Goal: Information Seeking & Learning: Compare options

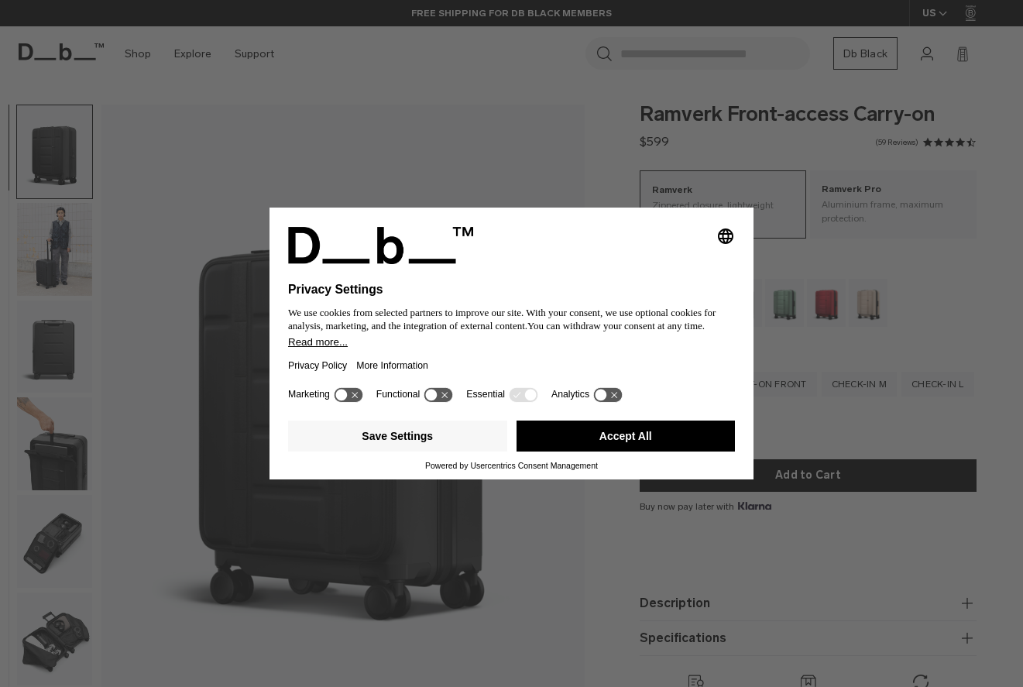
click at [591, 436] on button "Accept All" at bounding box center [625, 435] width 219 height 31
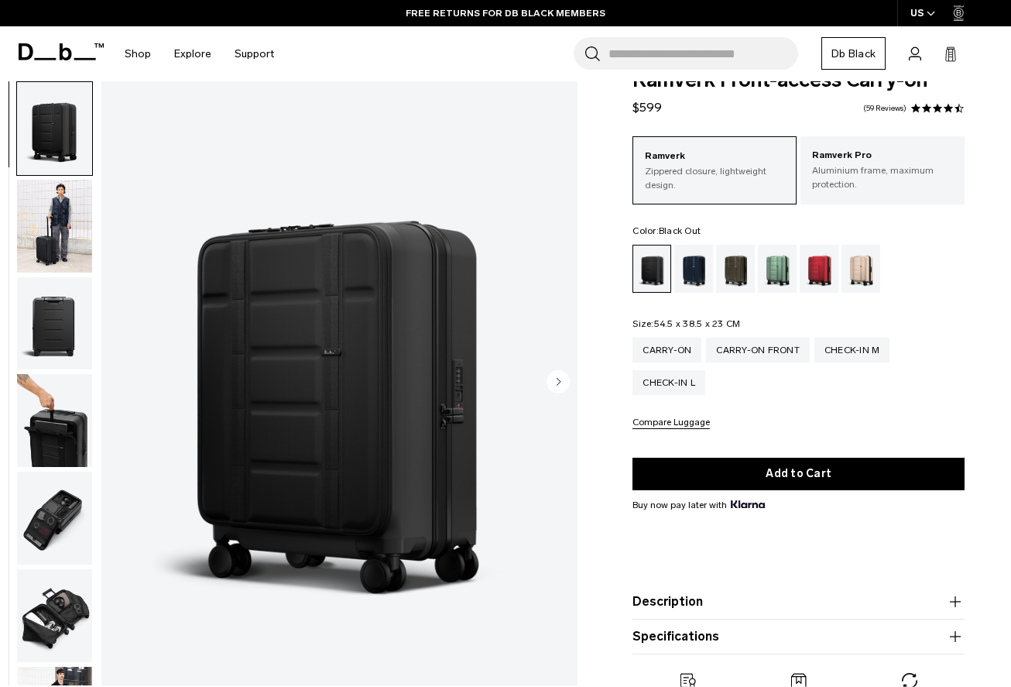
scroll to position [159, 0]
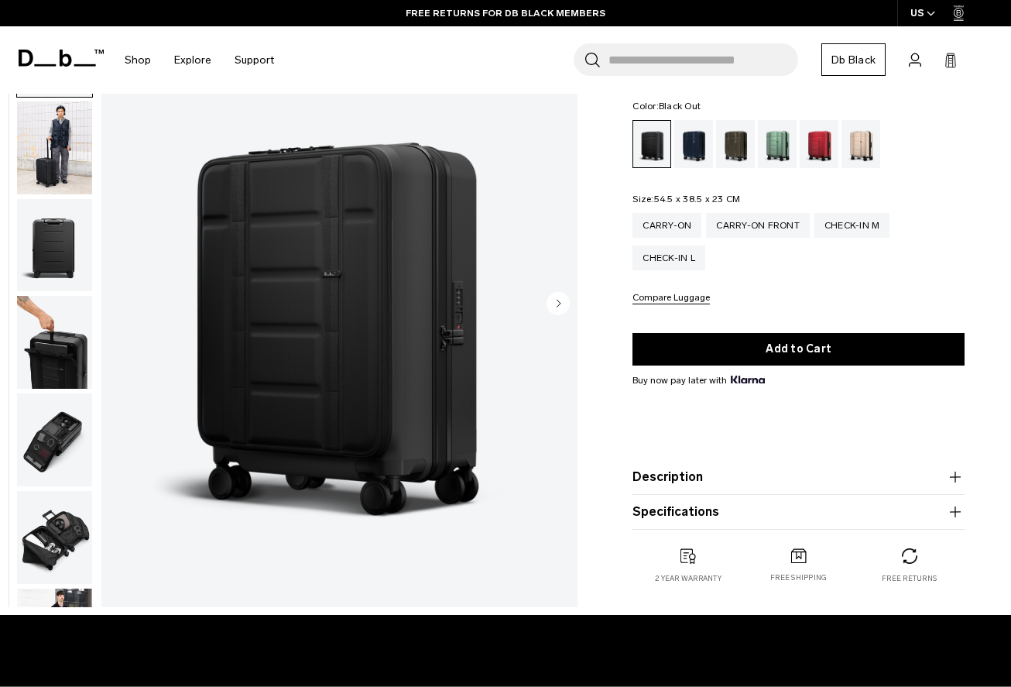
click at [752, 476] on button "Description" at bounding box center [798, 477] width 332 height 19
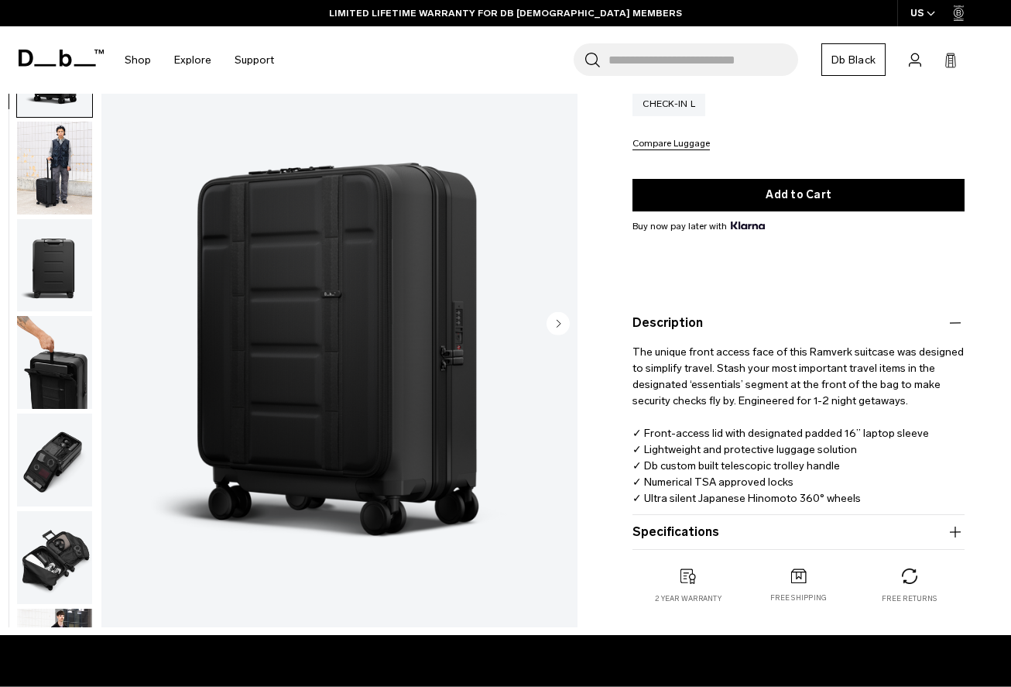
scroll to position [333, 0]
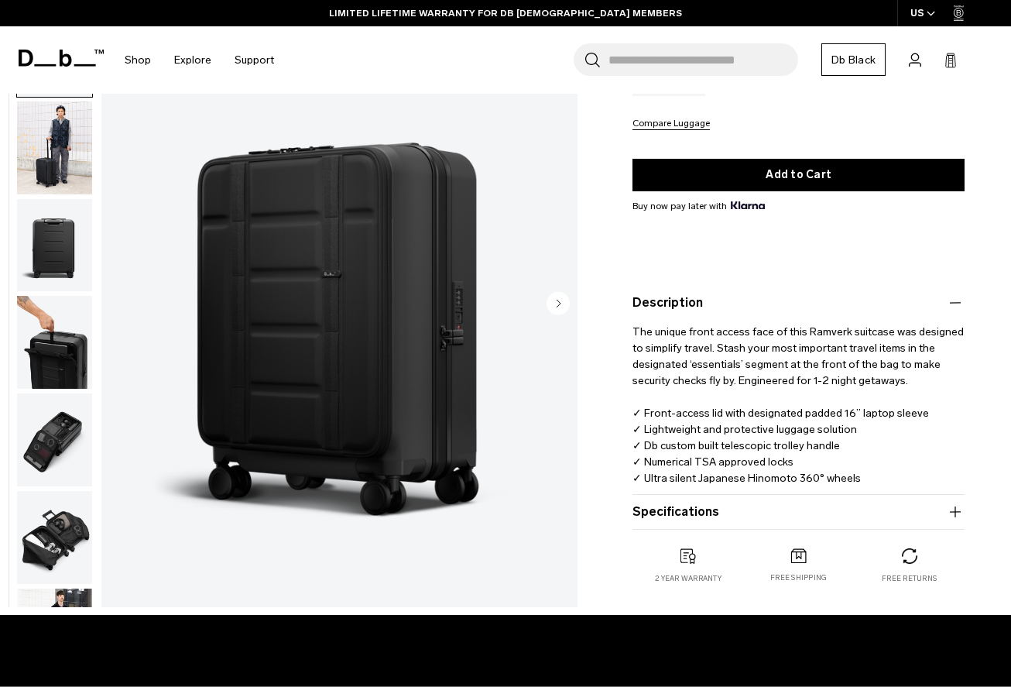
click at [744, 519] on button "Specifications" at bounding box center [798, 511] width 332 height 19
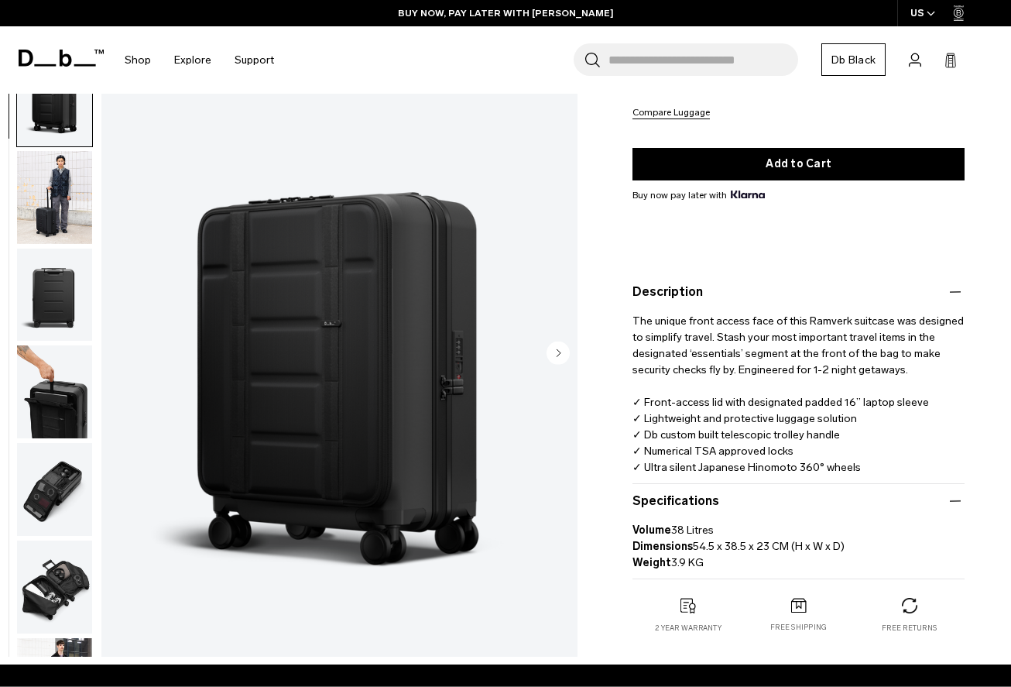
scroll to position [324, 0]
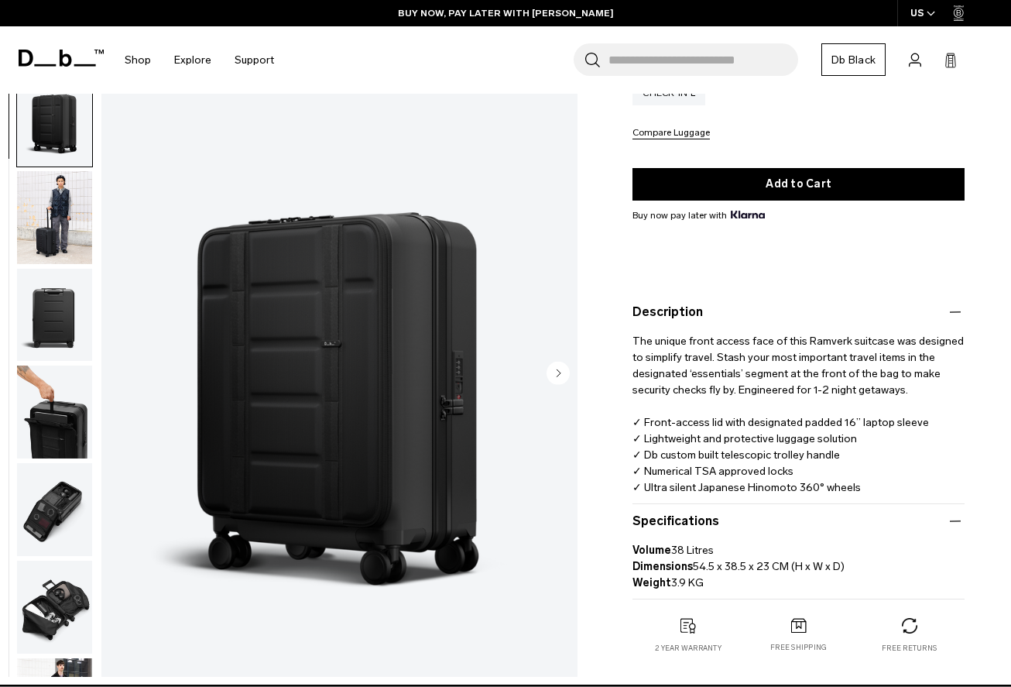
click at [43, 231] on img "button" at bounding box center [54, 216] width 75 height 93
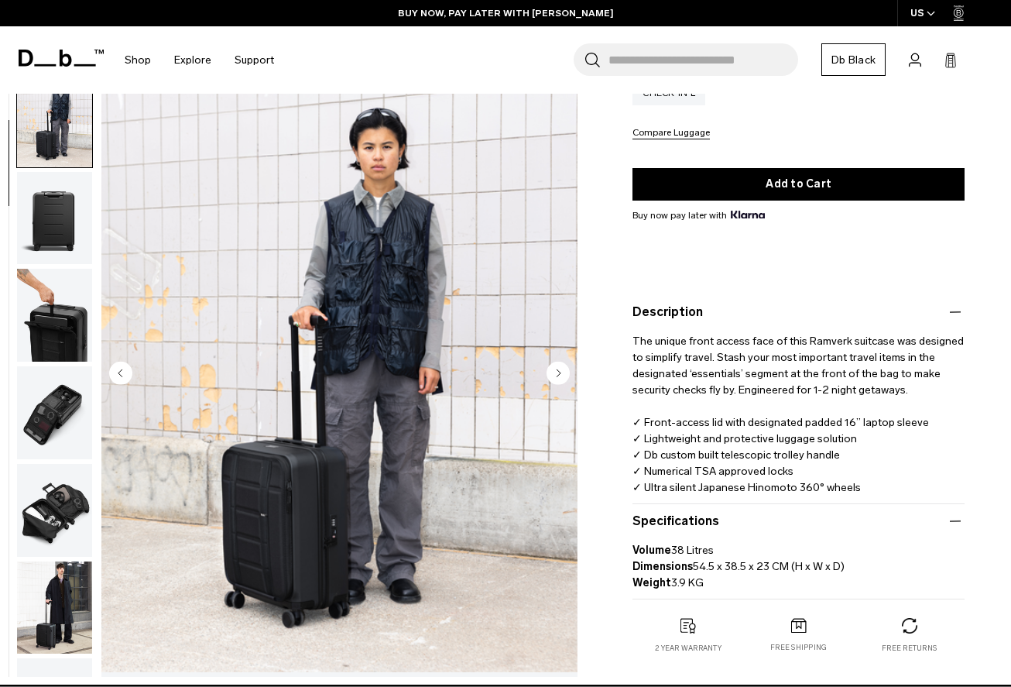
scroll to position [98, 0]
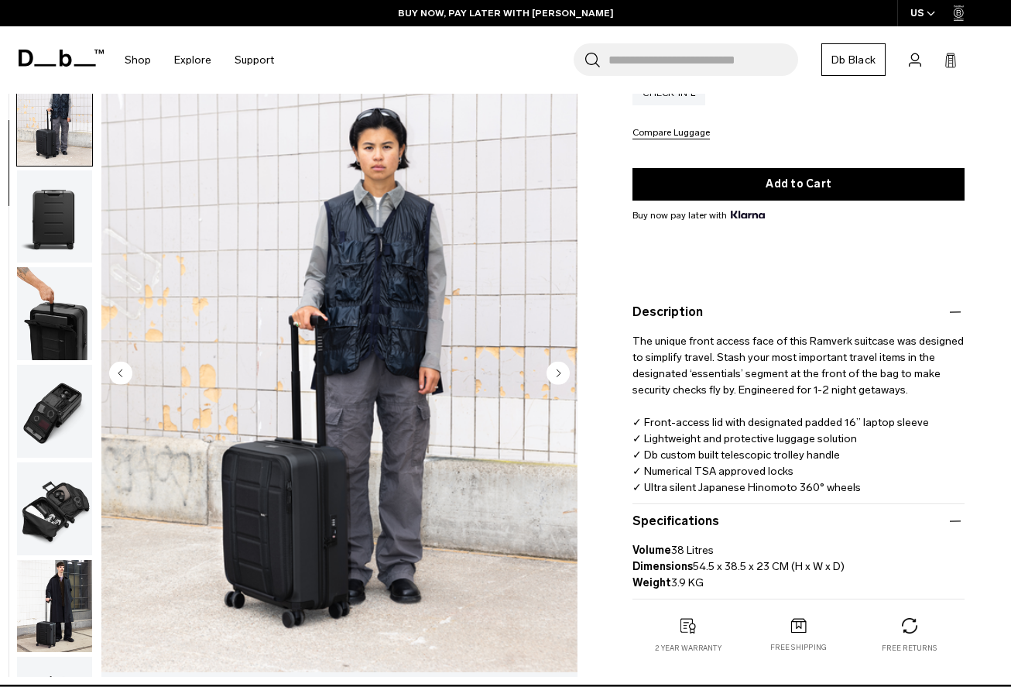
click at [43, 229] on img "button" at bounding box center [54, 216] width 75 height 93
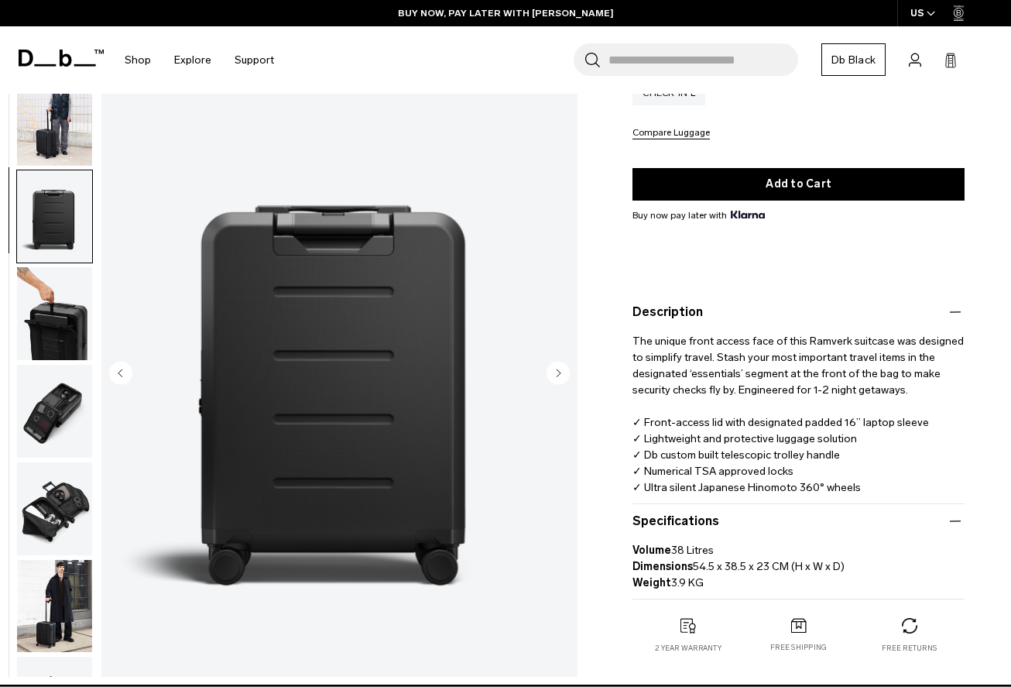
scroll to position [197, 0]
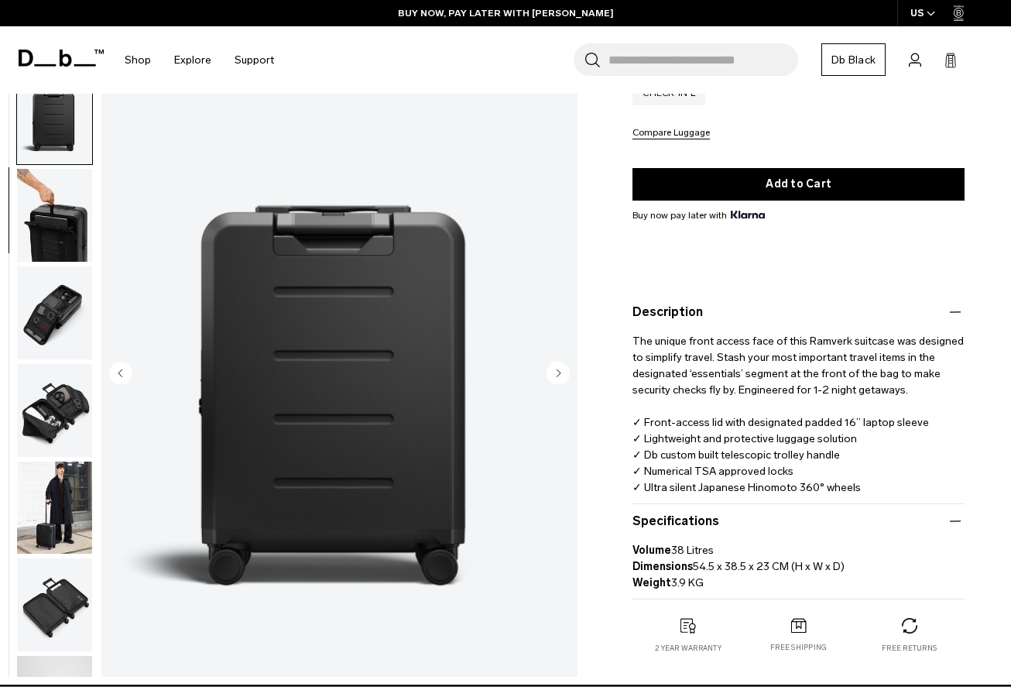
click at [43, 229] on img "button" at bounding box center [54, 215] width 75 height 93
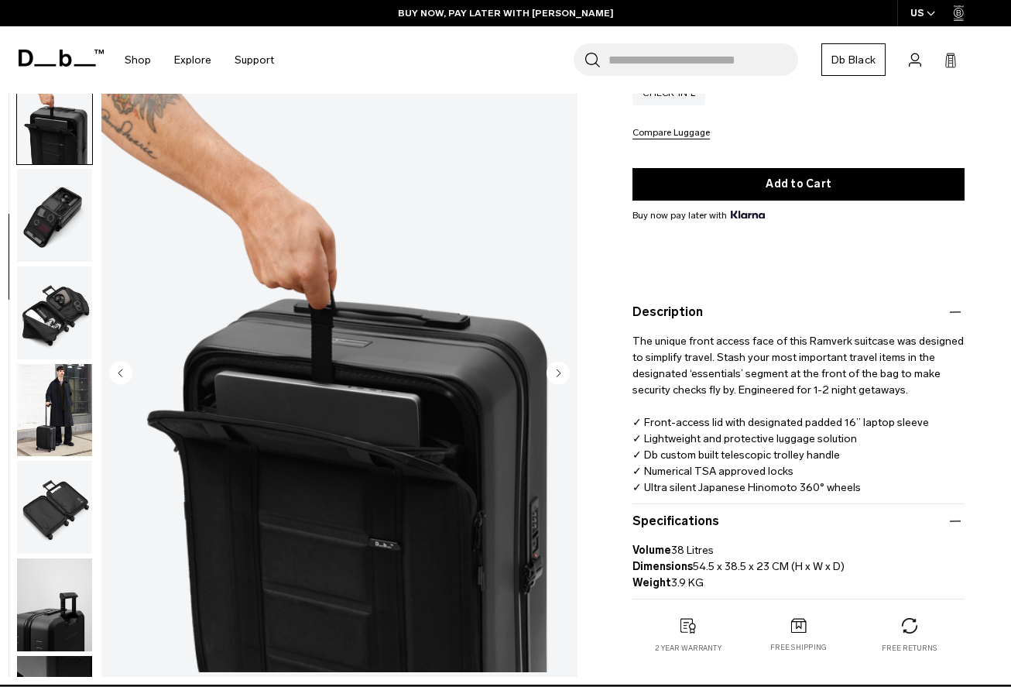
scroll to position [296, 0]
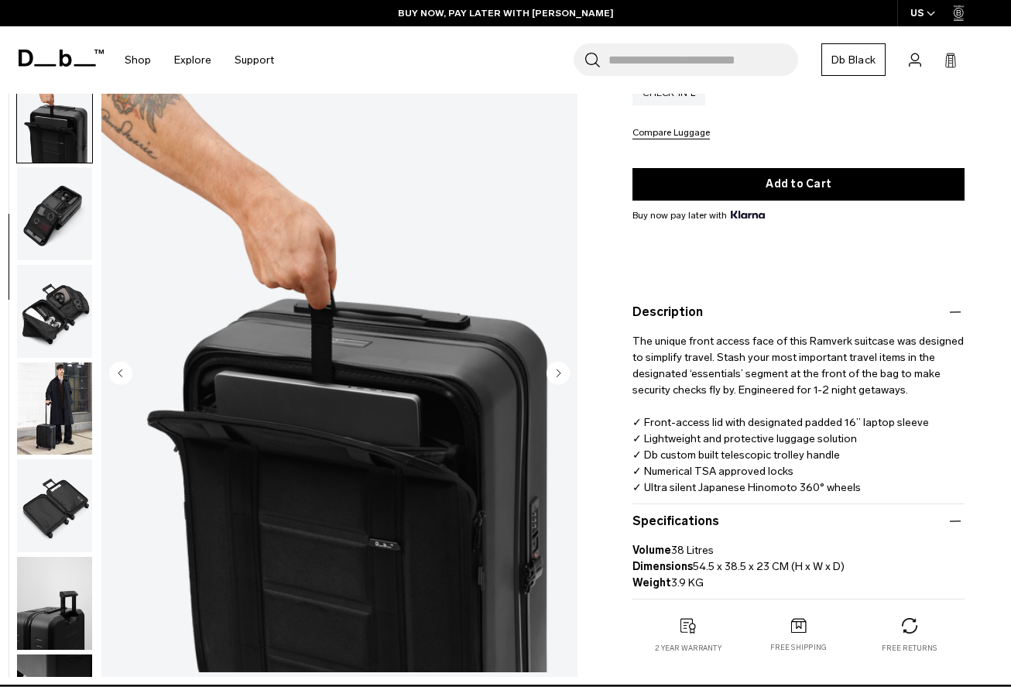
click at [43, 229] on img "button" at bounding box center [54, 213] width 75 height 93
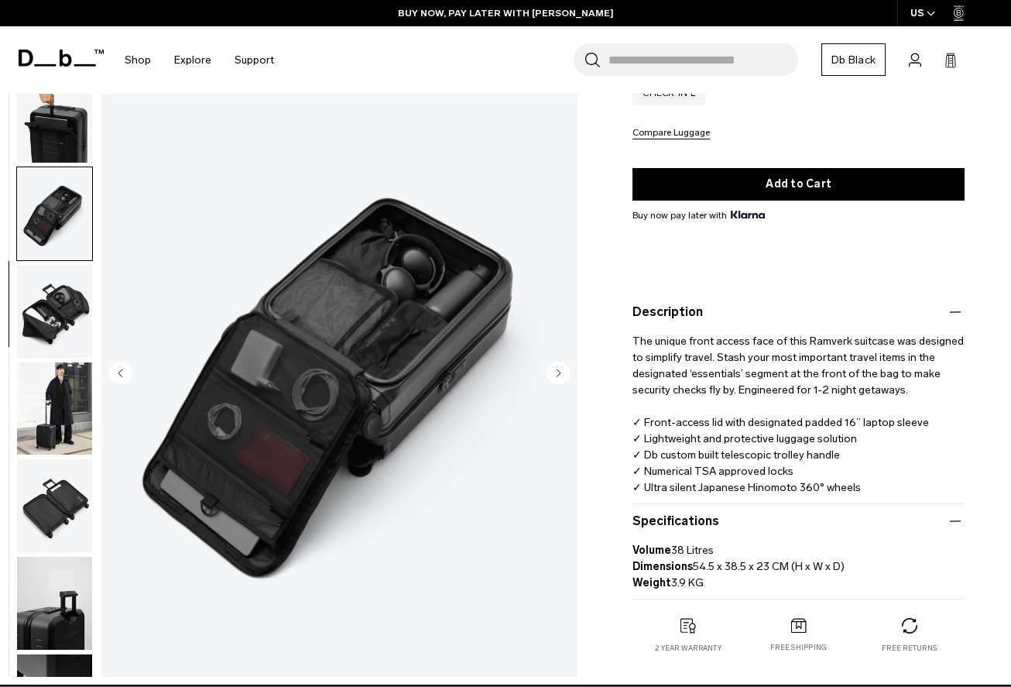
scroll to position [394, 0]
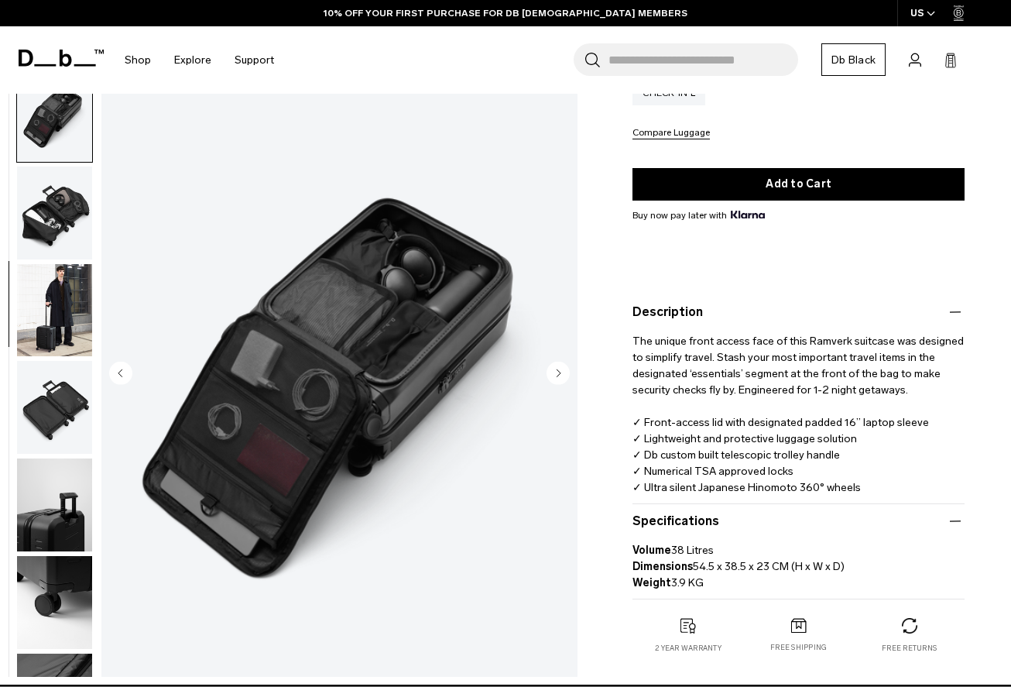
click at [43, 229] on img "button" at bounding box center [54, 212] width 75 height 93
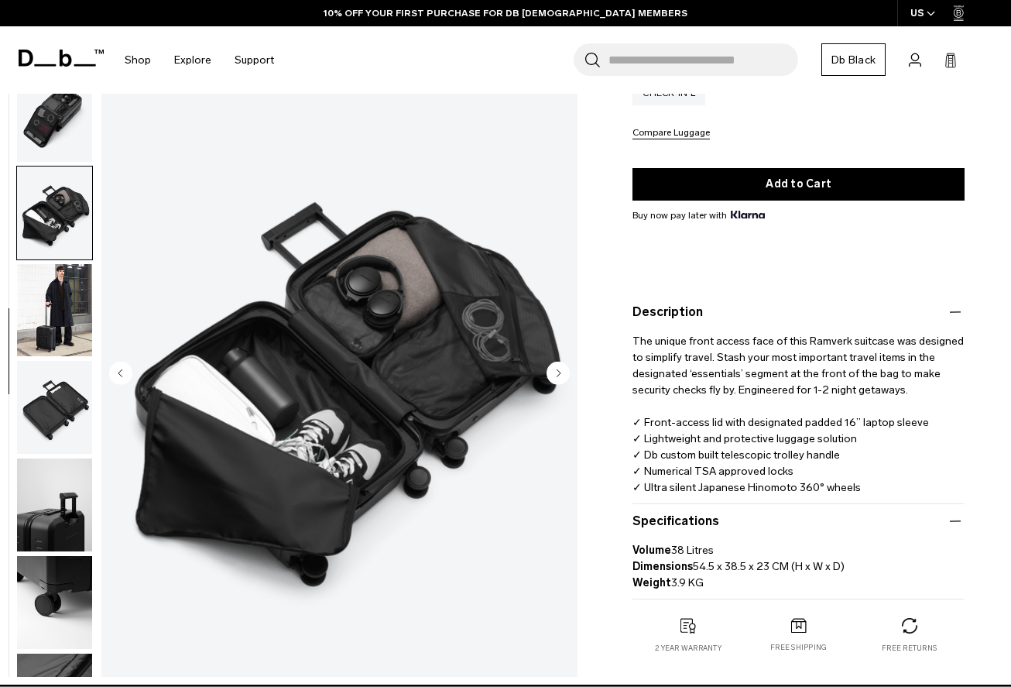
scroll to position [492, 0]
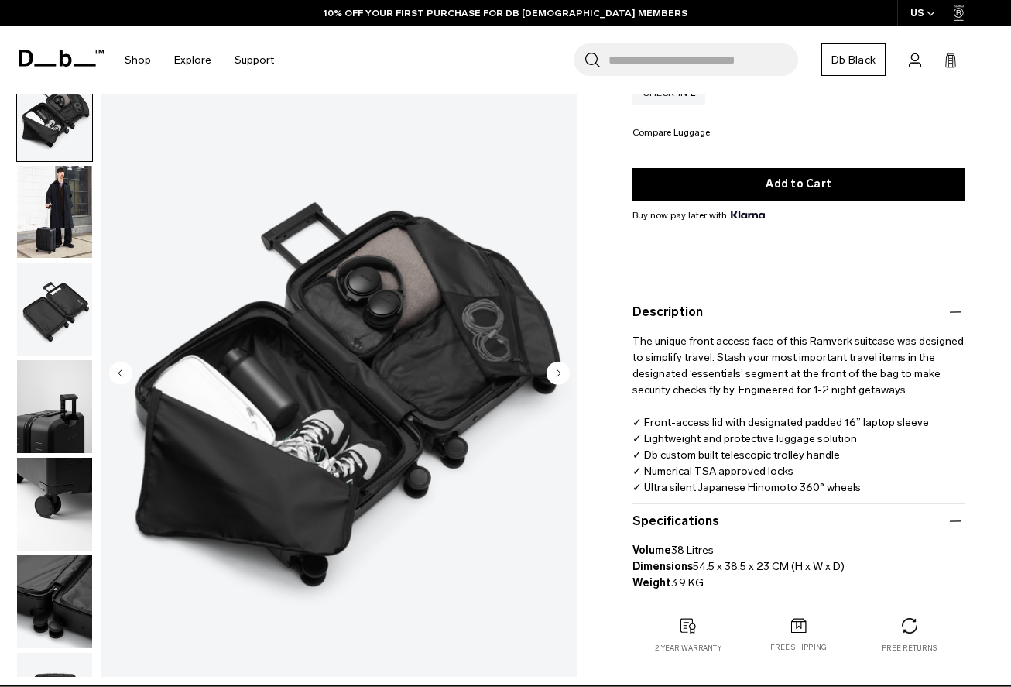
click at [43, 229] on img "button" at bounding box center [54, 211] width 75 height 93
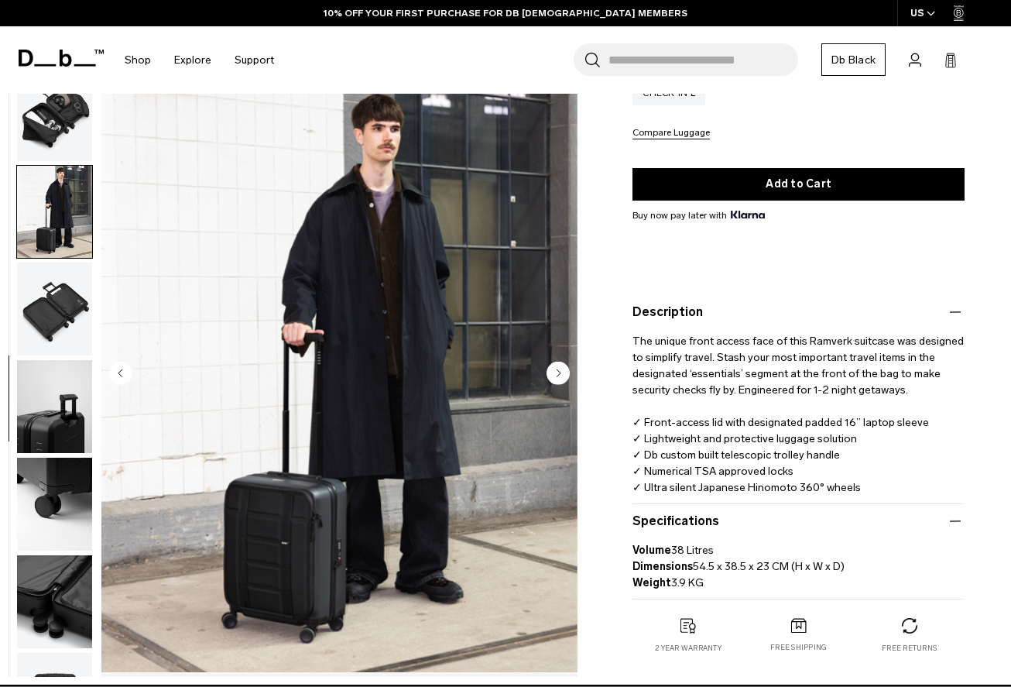
scroll to position [575, 0]
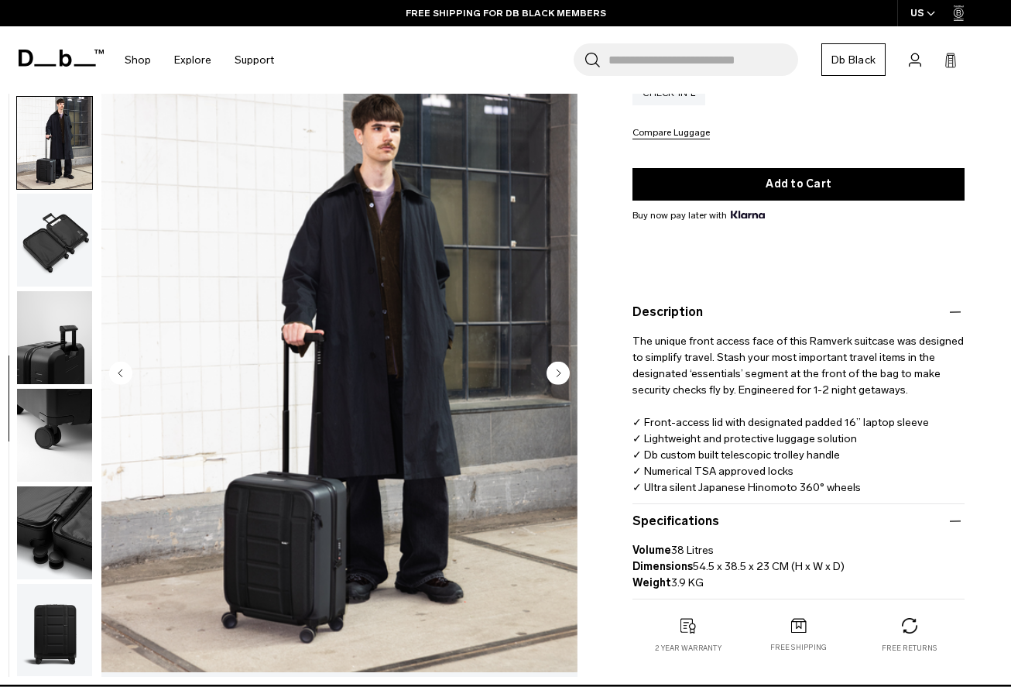
click at [43, 229] on img "button" at bounding box center [54, 240] width 75 height 93
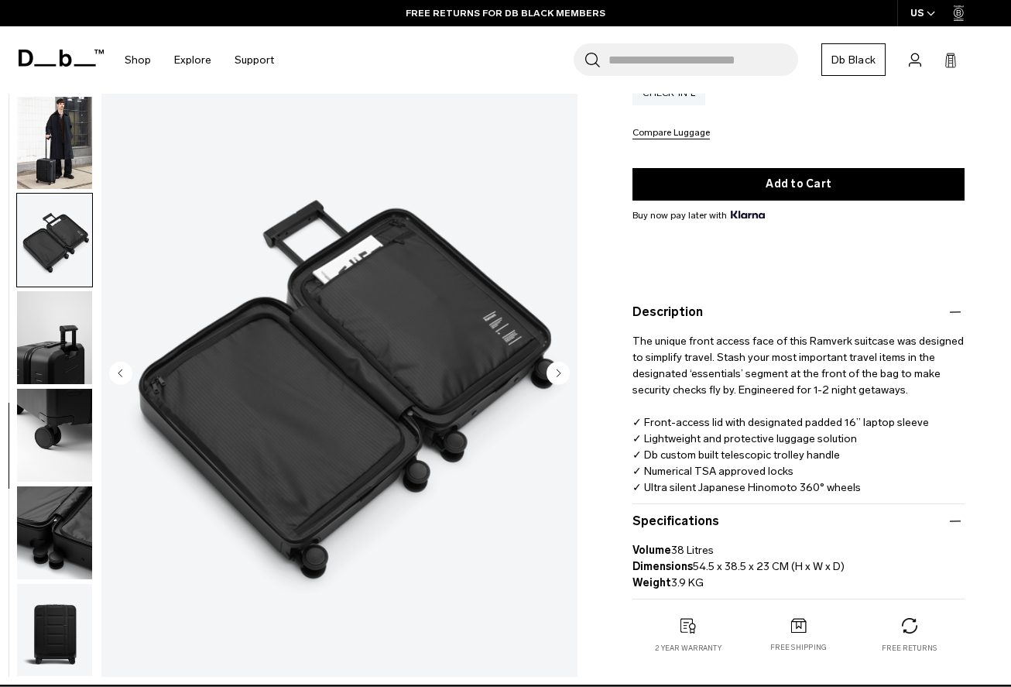
click at [56, 362] on img "button" at bounding box center [54, 337] width 75 height 93
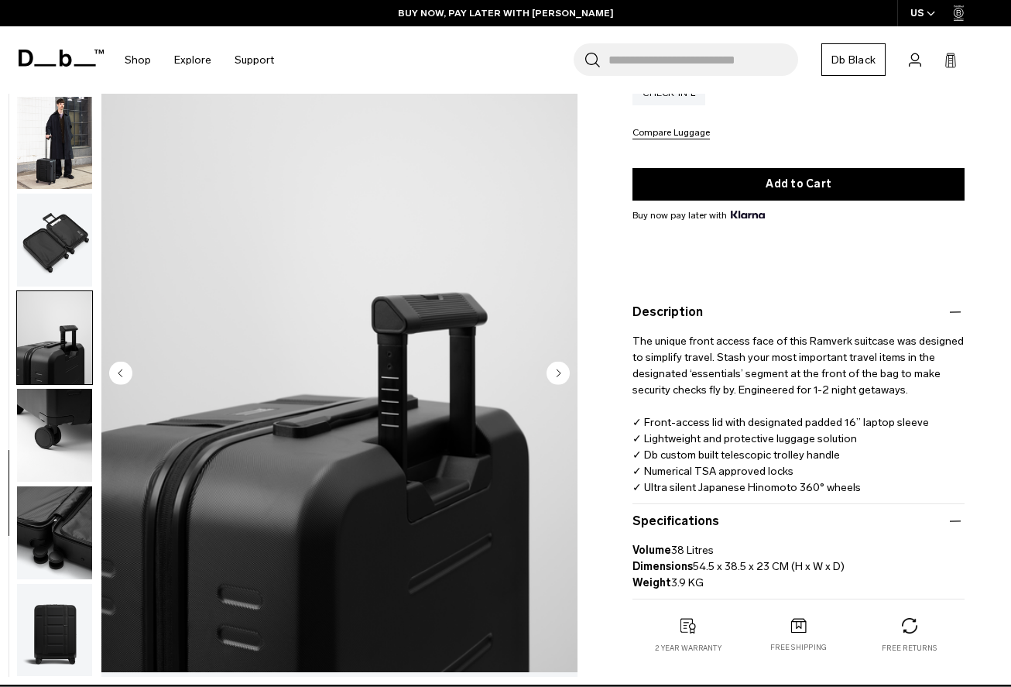
click at [56, 448] on img "button" at bounding box center [54, 435] width 75 height 93
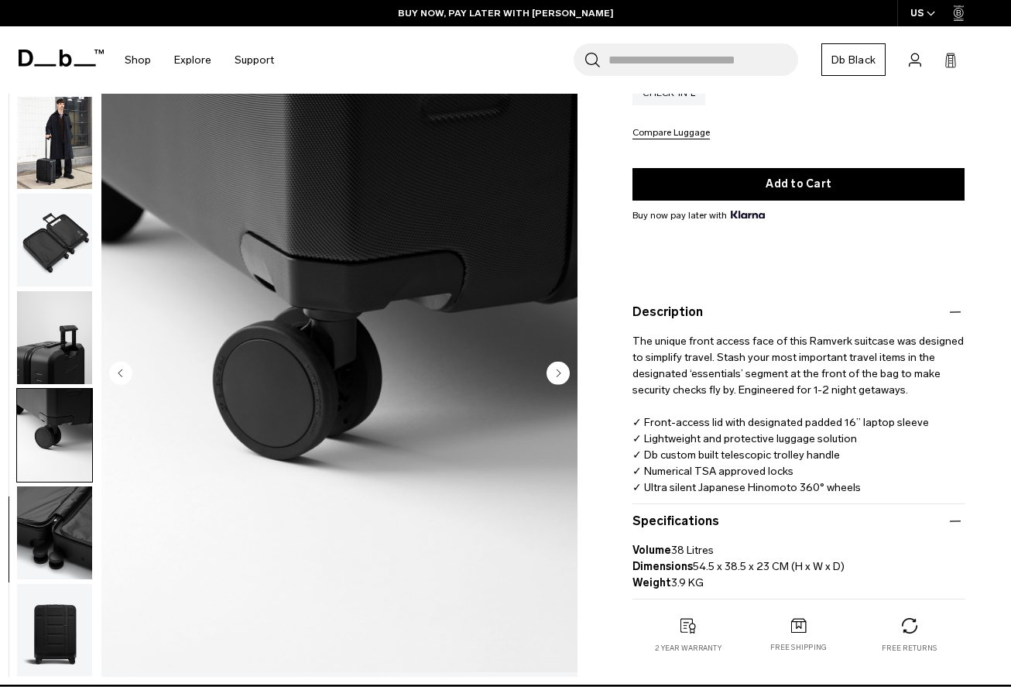
click at [57, 542] on img "button" at bounding box center [54, 532] width 75 height 93
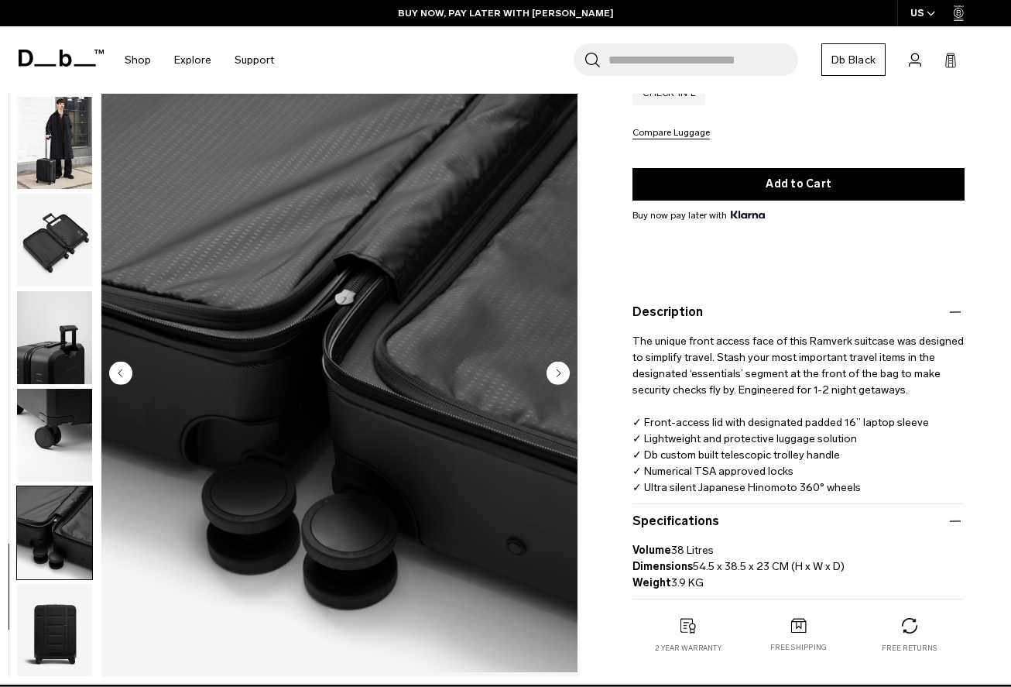
click at [68, 621] on img "button" at bounding box center [54, 629] width 75 height 93
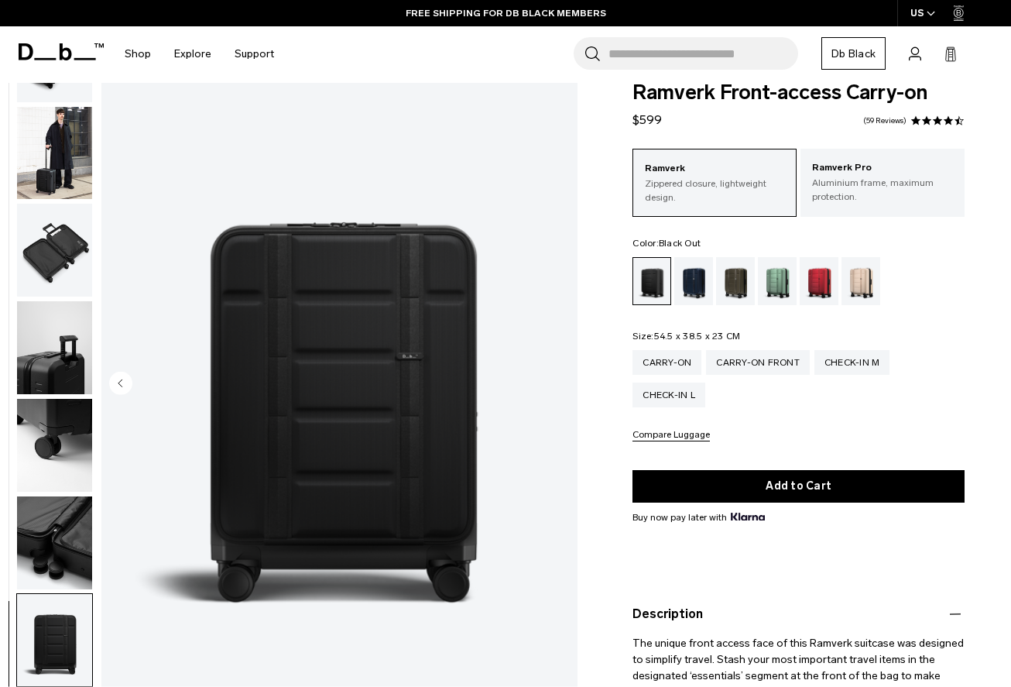
scroll to position [0, 0]
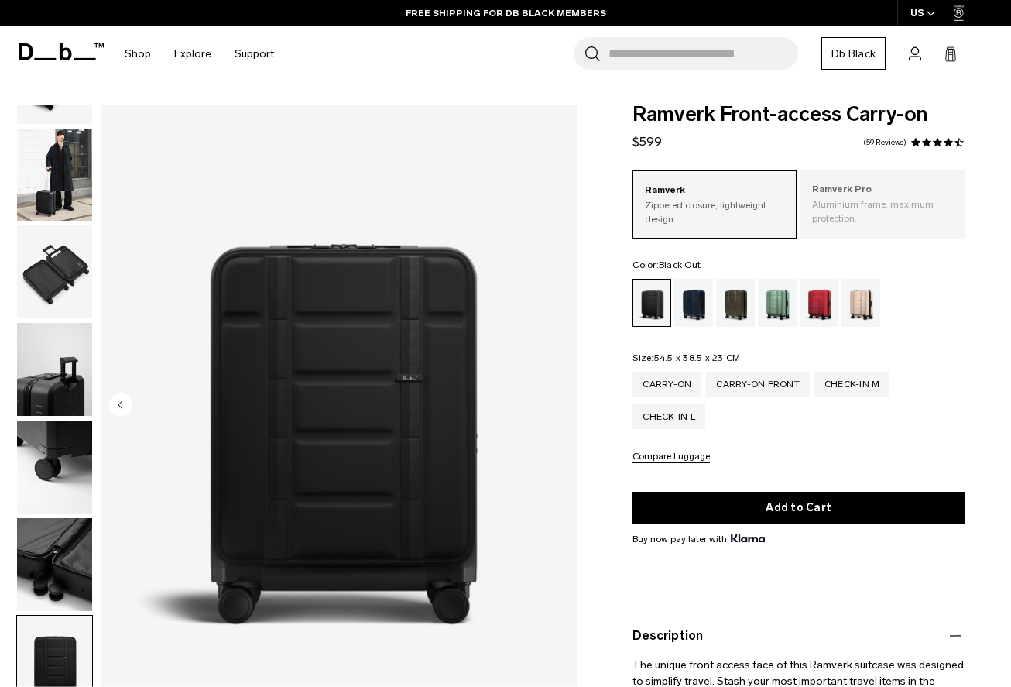
click at [864, 207] on p "Aluminium frame, maximum protection." at bounding box center [882, 211] width 141 height 28
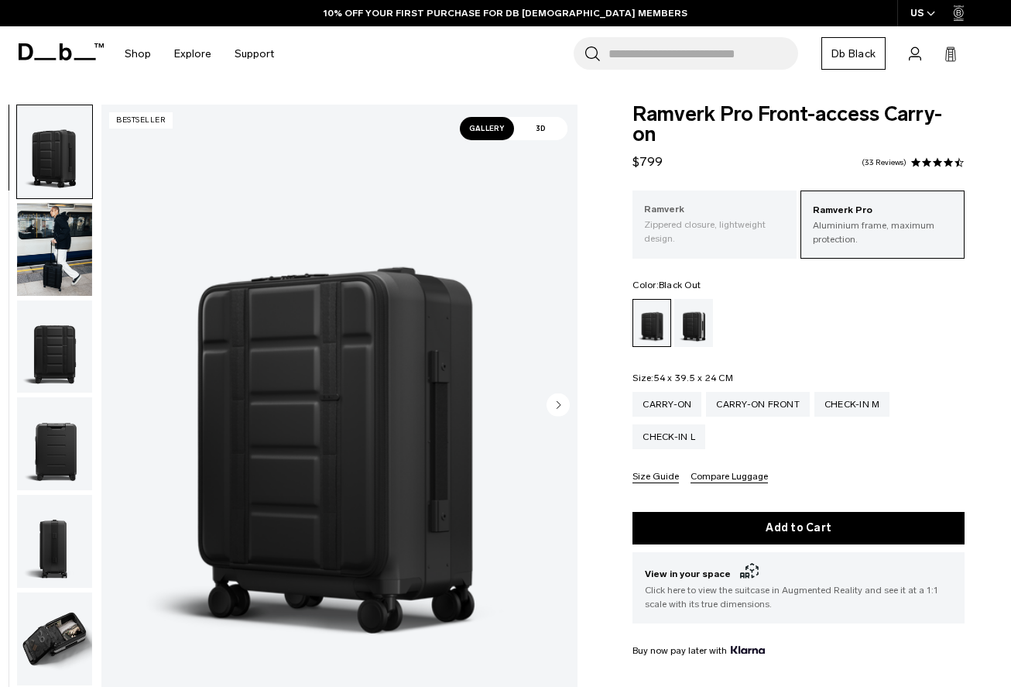
click at [718, 221] on p "Zippered closure, lightweight design." at bounding box center [714, 232] width 141 height 28
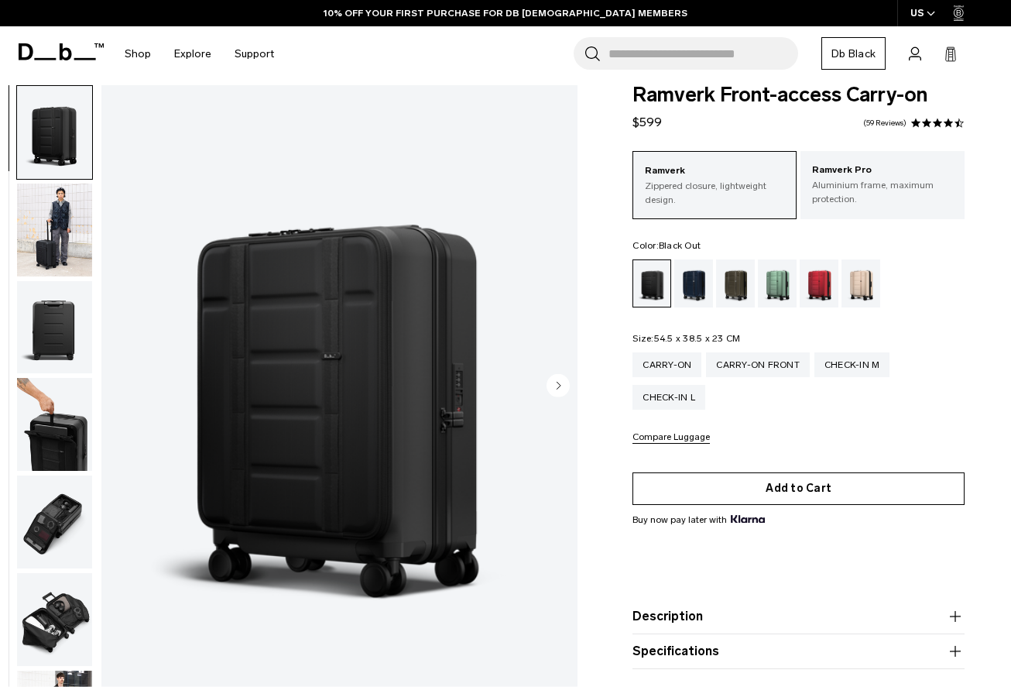
scroll to position [286, 0]
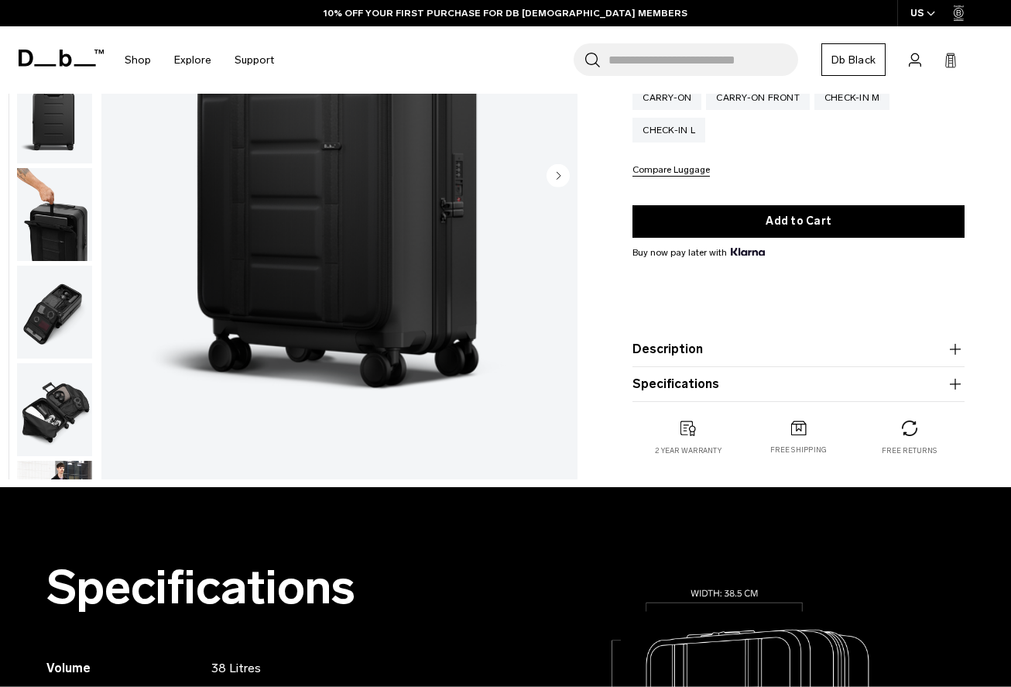
click at [685, 389] on button "Specifications" at bounding box center [798, 384] width 332 height 19
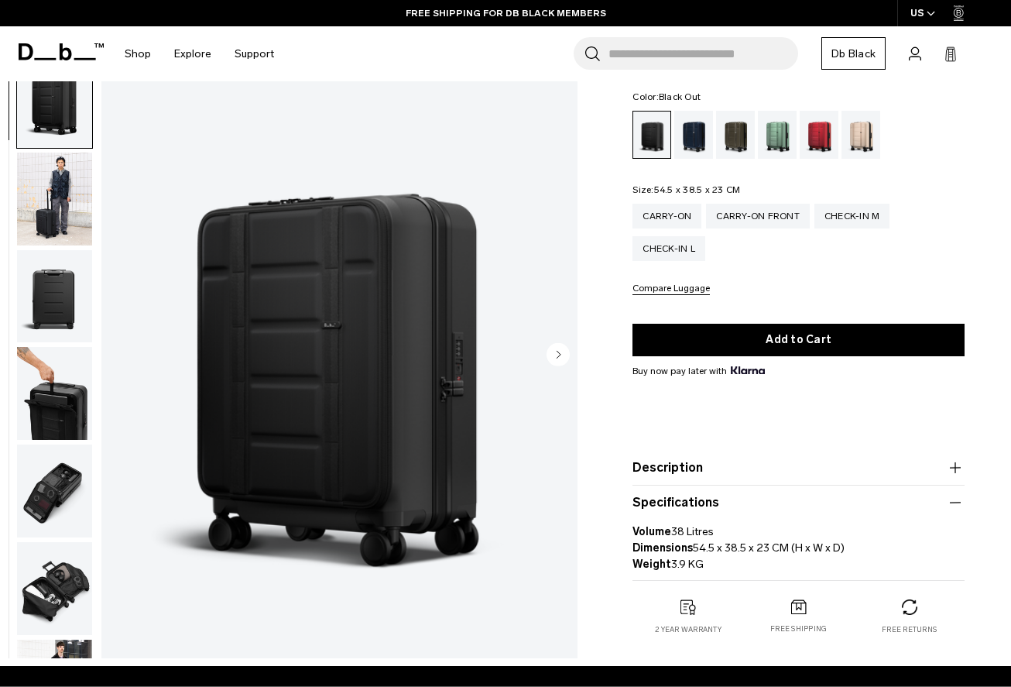
scroll to position [0, 0]
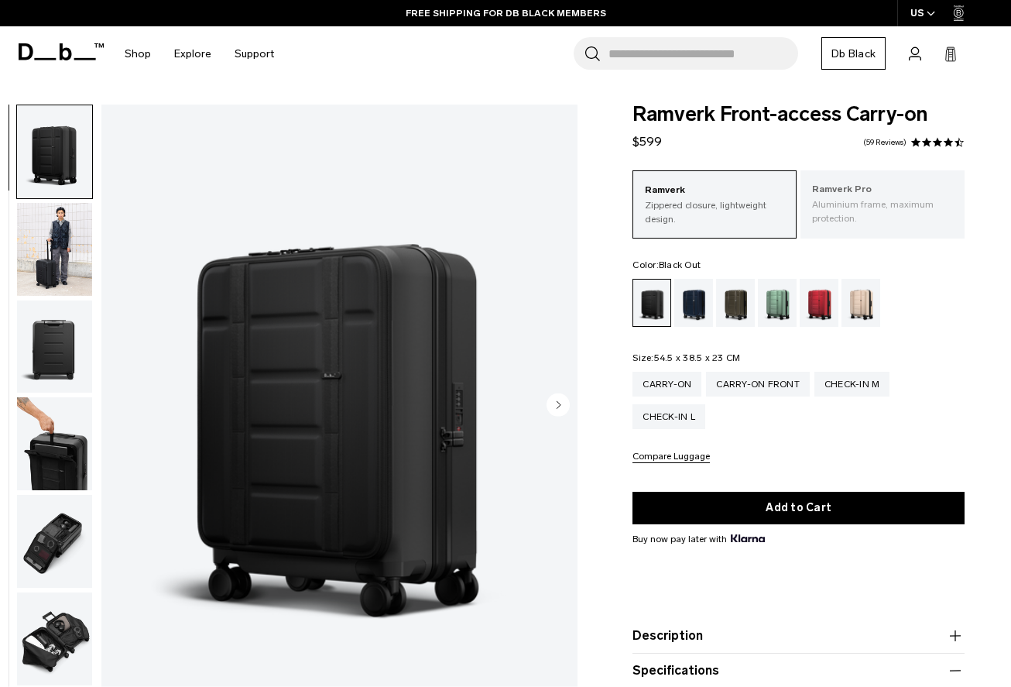
click at [852, 209] on p "Aluminium frame, maximum protection." at bounding box center [882, 211] width 141 height 28
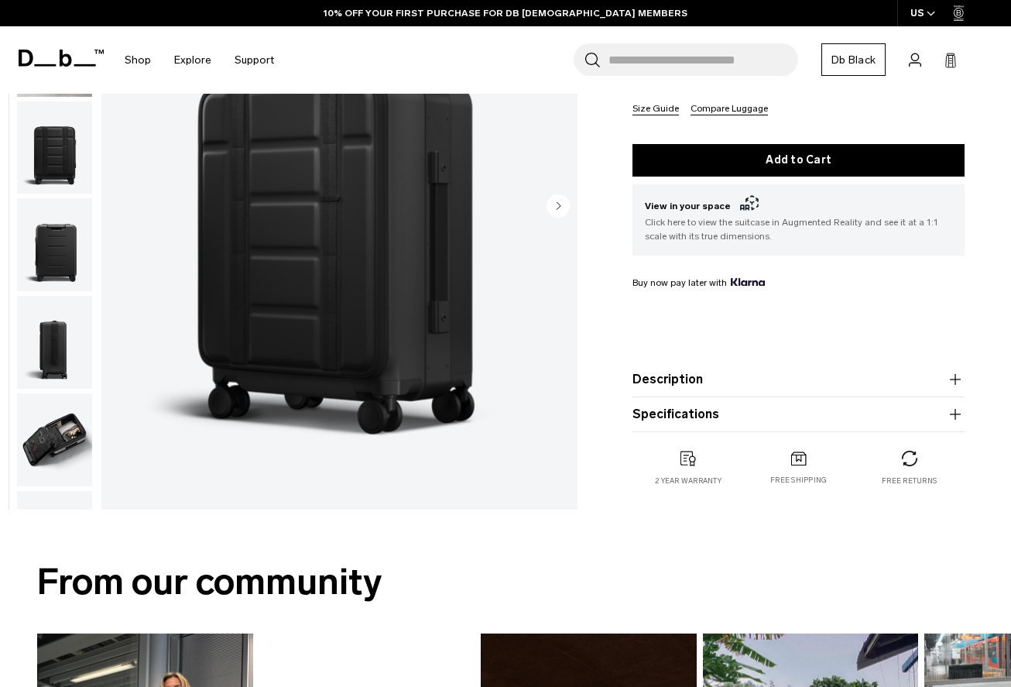
click at [741, 415] on button "Specifications" at bounding box center [798, 414] width 332 height 19
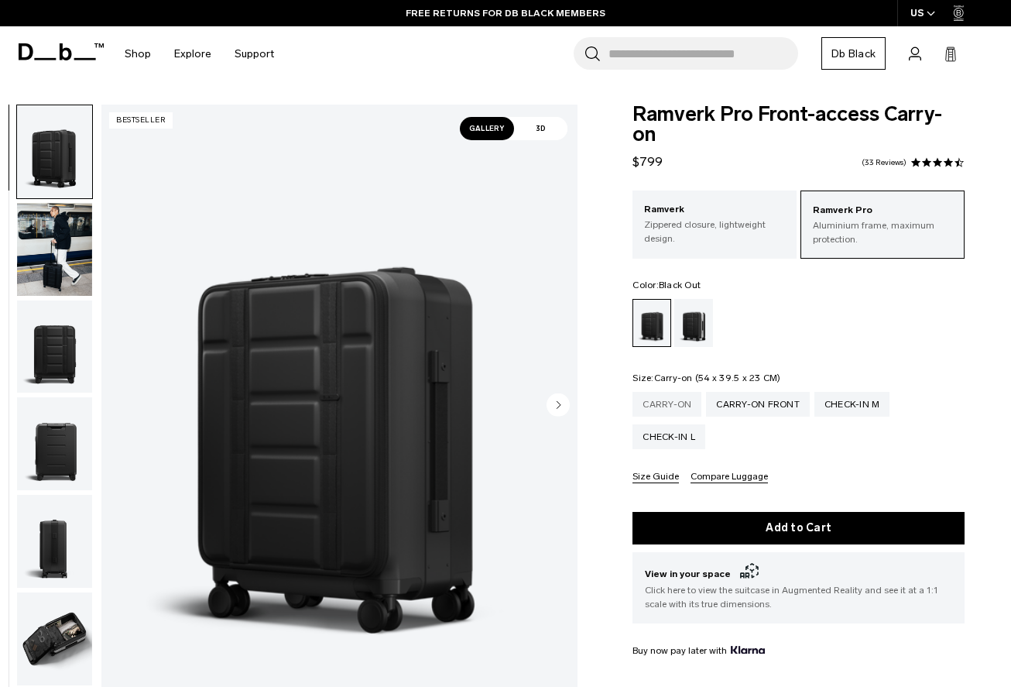
click at [669, 399] on div "Carry-on" at bounding box center [666, 404] width 69 height 25
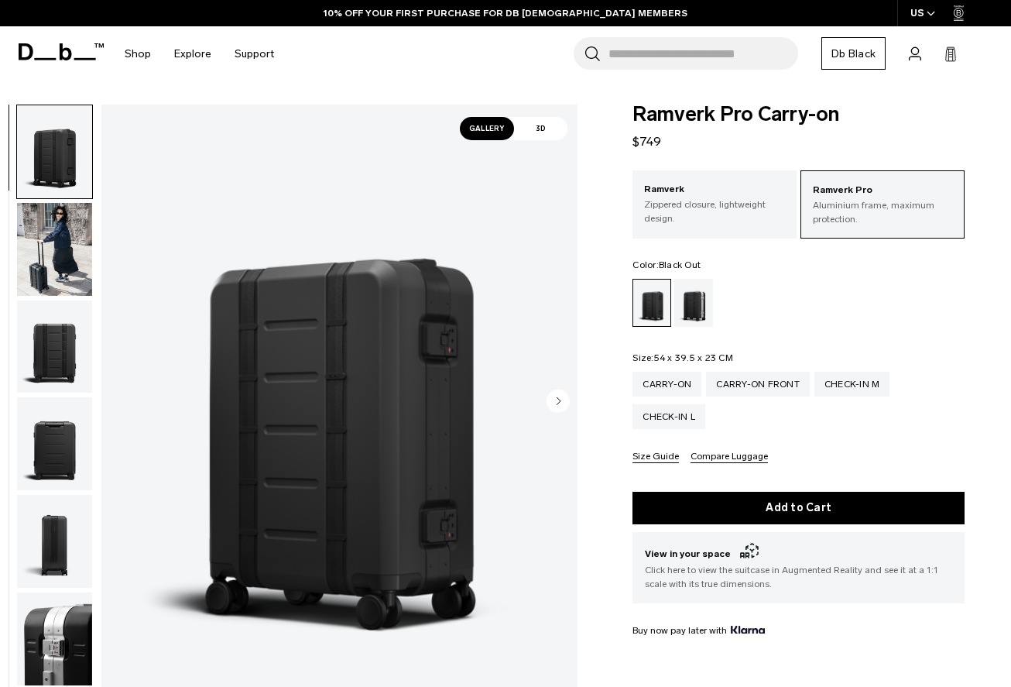
click at [43, 278] on img "button" at bounding box center [54, 249] width 75 height 93
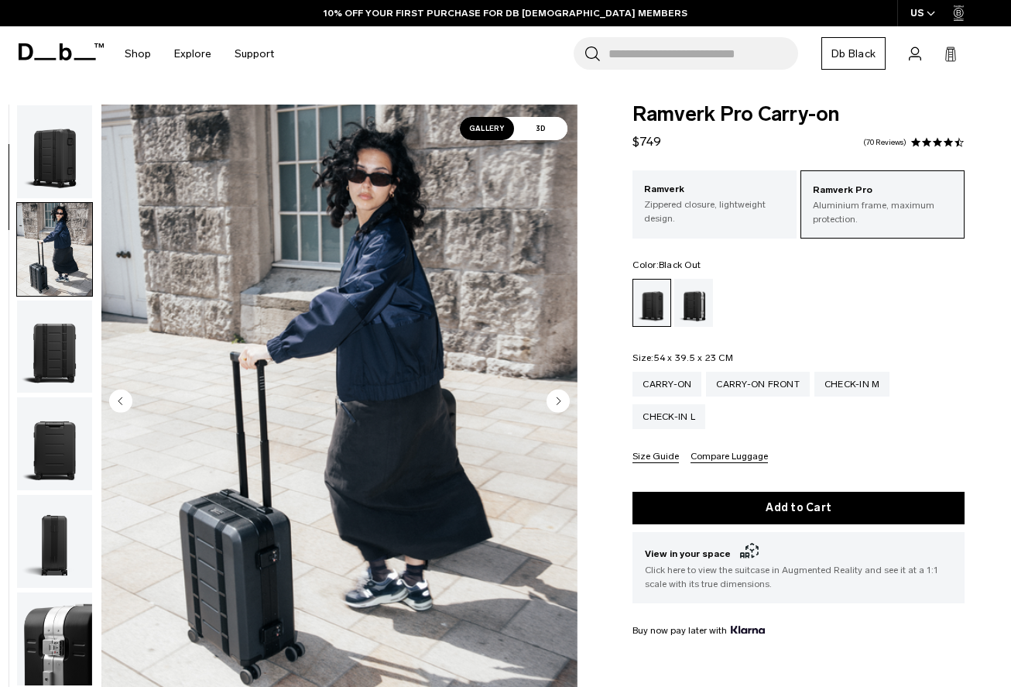
scroll to position [98, 0]
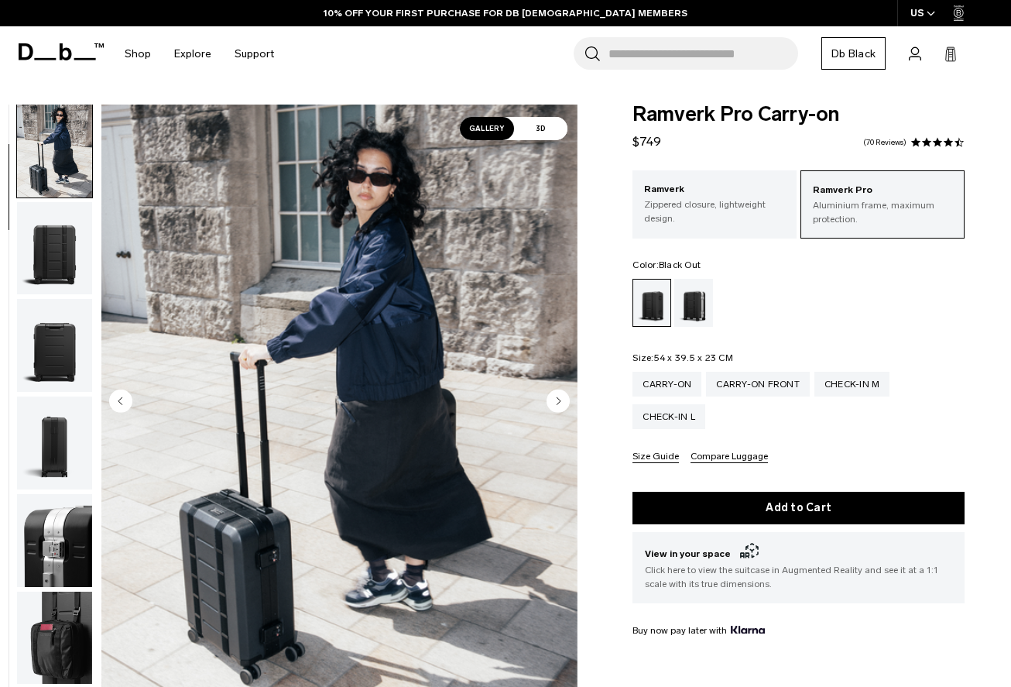
click at [43, 278] on img "button" at bounding box center [54, 248] width 75 height 93
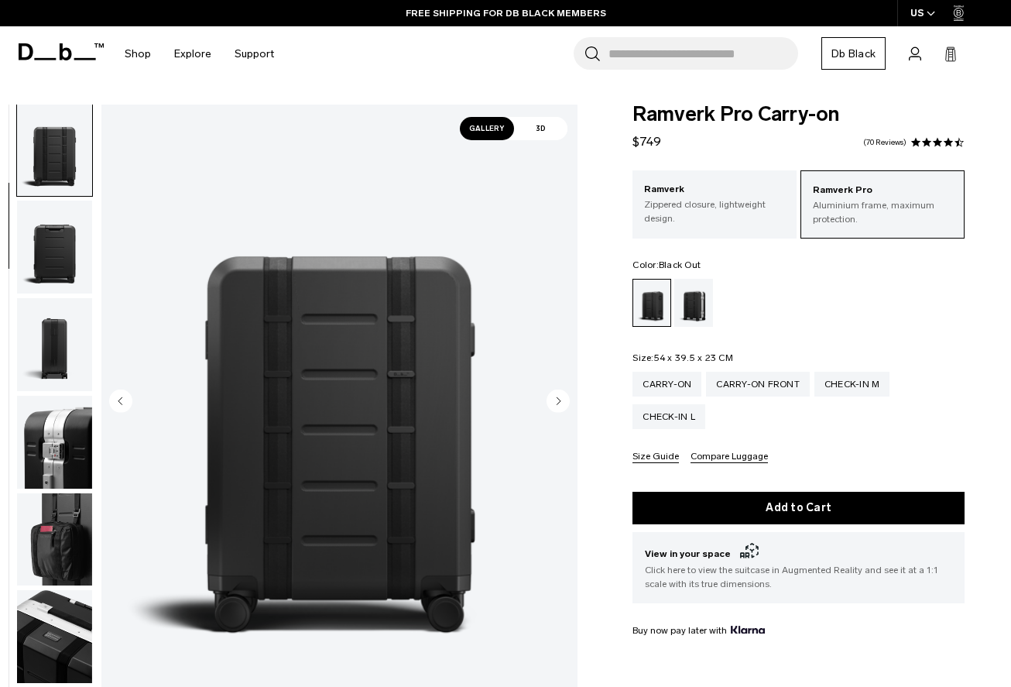
click at [42, 279] on img "button" at bounding box center [54, 247] width 75 height 93
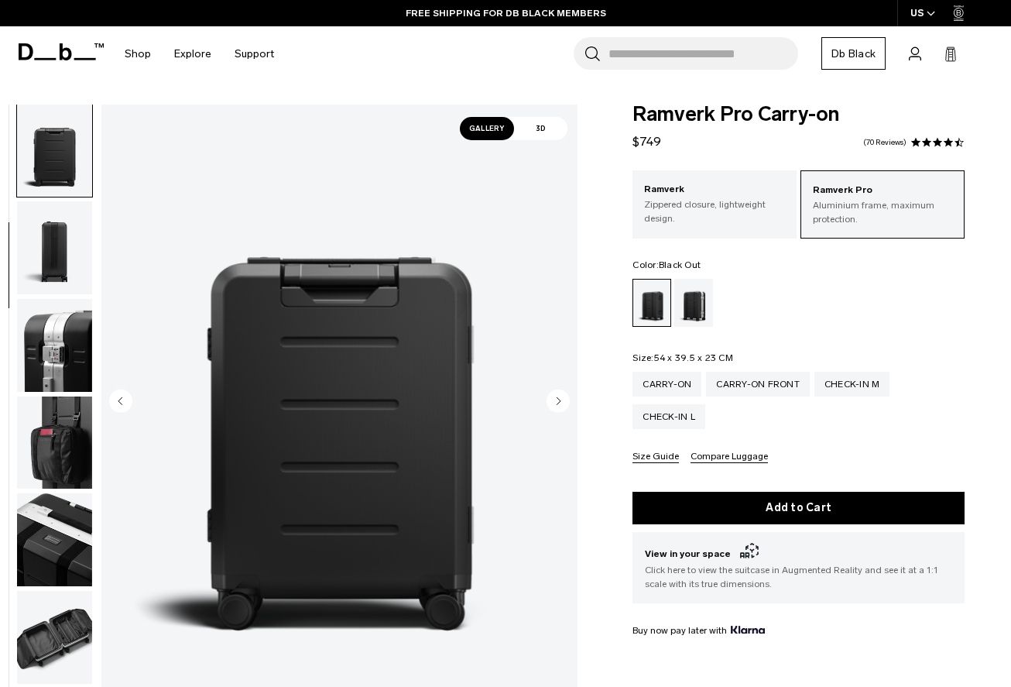
scroll to position [296, 0]
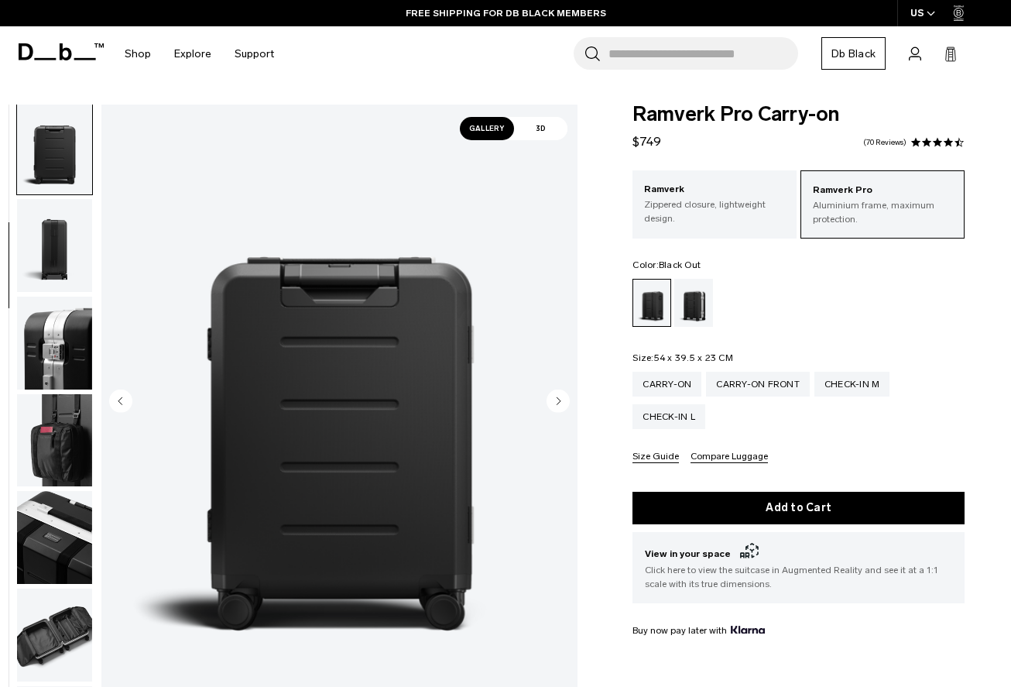
click at [42, 279] on img "button" at bounding box center [54, 245] width 75 height 93
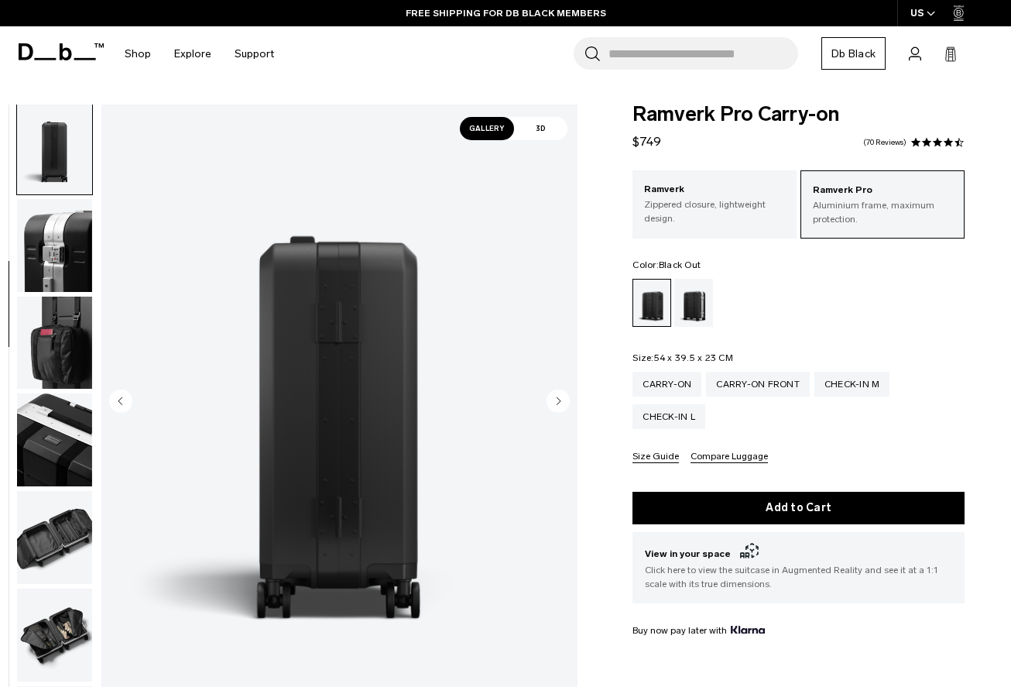
scroll to position [394, 0]
click at [42, 279] on img "button" at bounding box center [54, 244] width 75 height 93
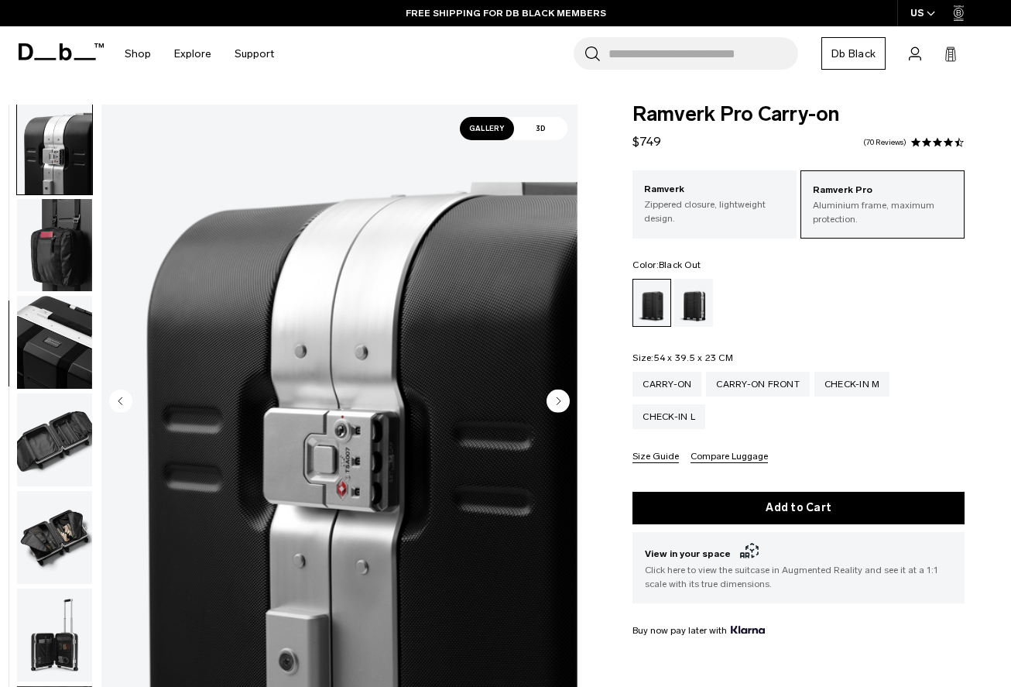
scroll to position [492, 0]
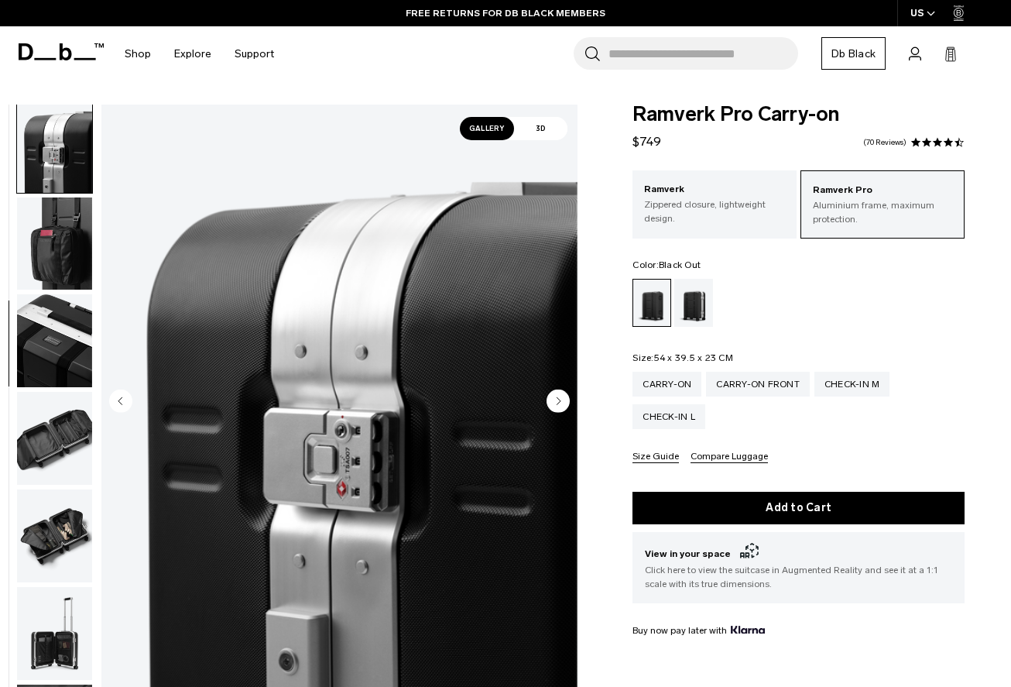
click at [42, 279] on img "button" at bounding box center [54, 243] width 75 height 93
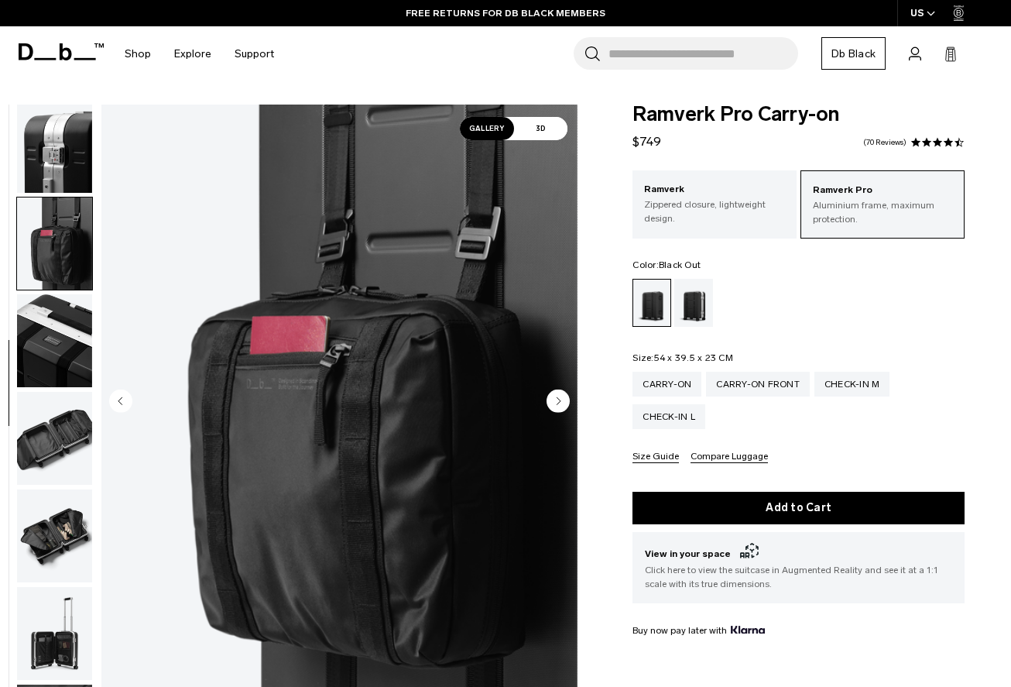
scroll to position [591, 0]
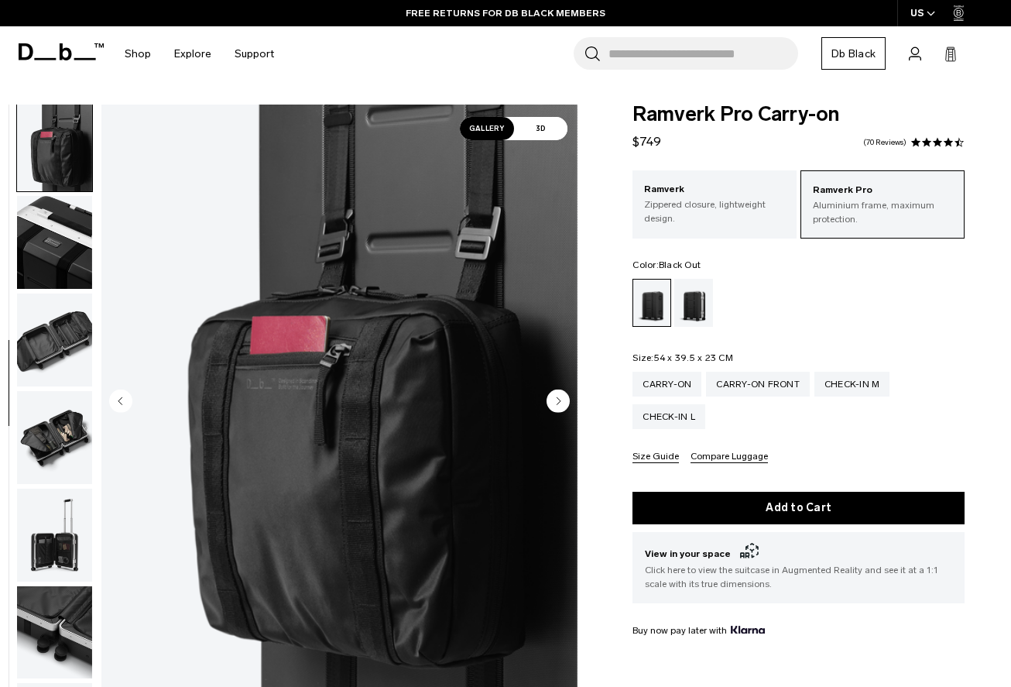
click at [42, 279] on img "button" at bounding box center [54, 242] width 75 height 93
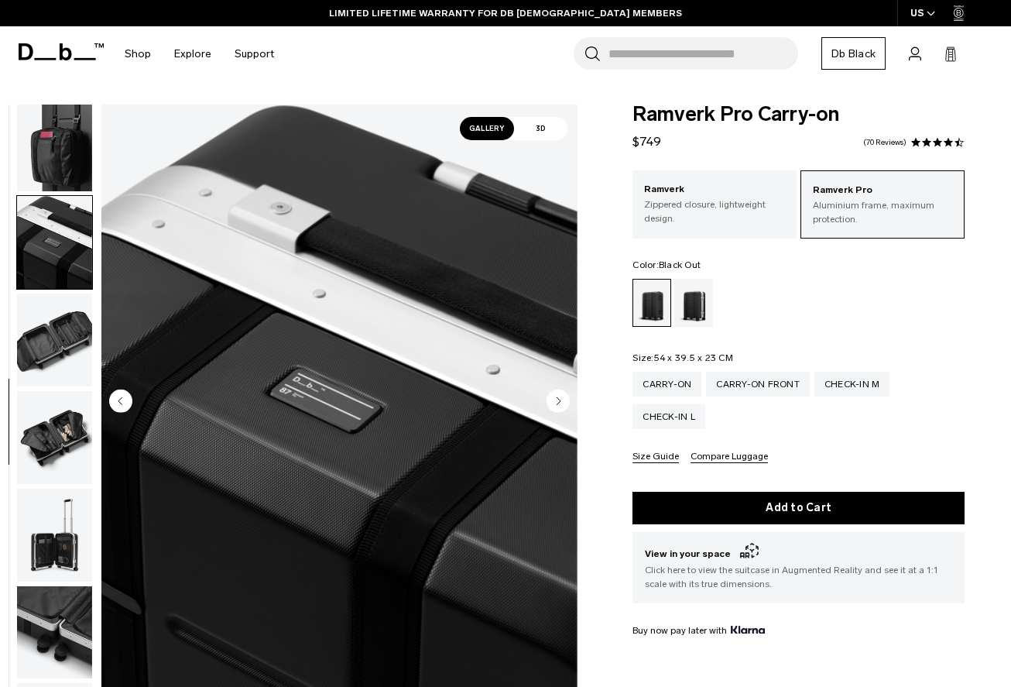
scroll to position [690, 0]
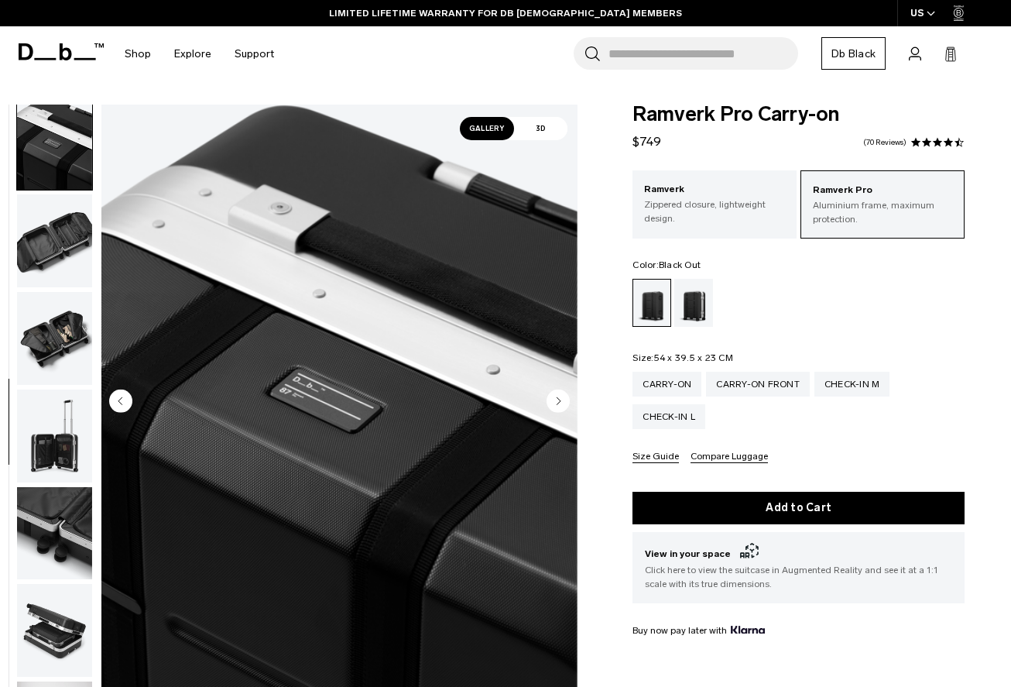
click at [42, 279] on img "button" at bounding box center [54, 240] width 75 height 93
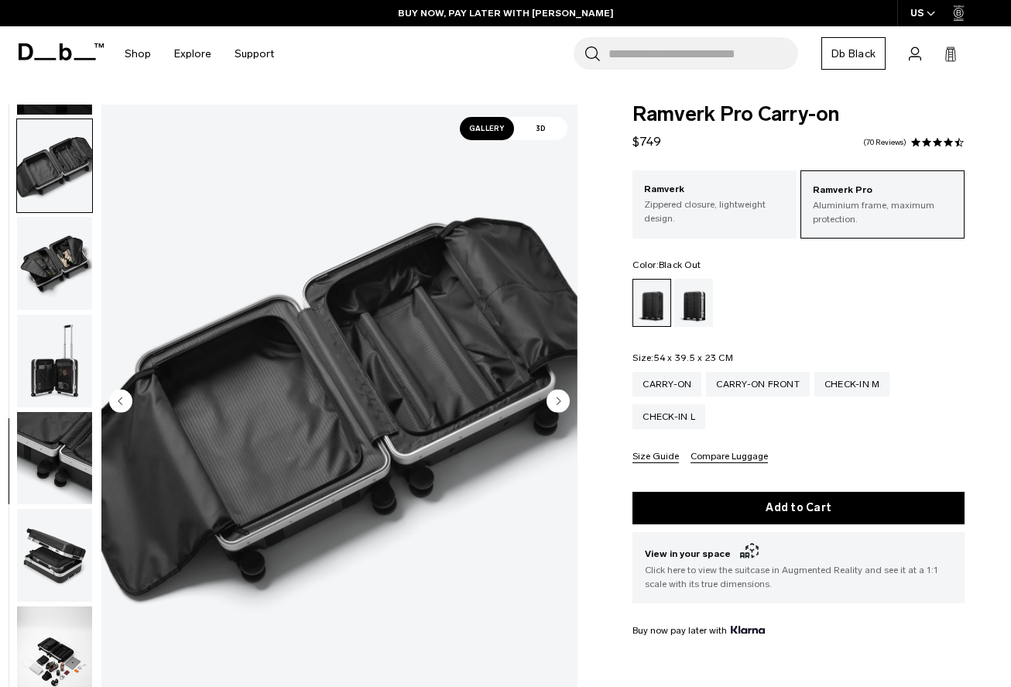
click at [42, 279] on img "button" at bounding box center [54, 263] width 75 height 93
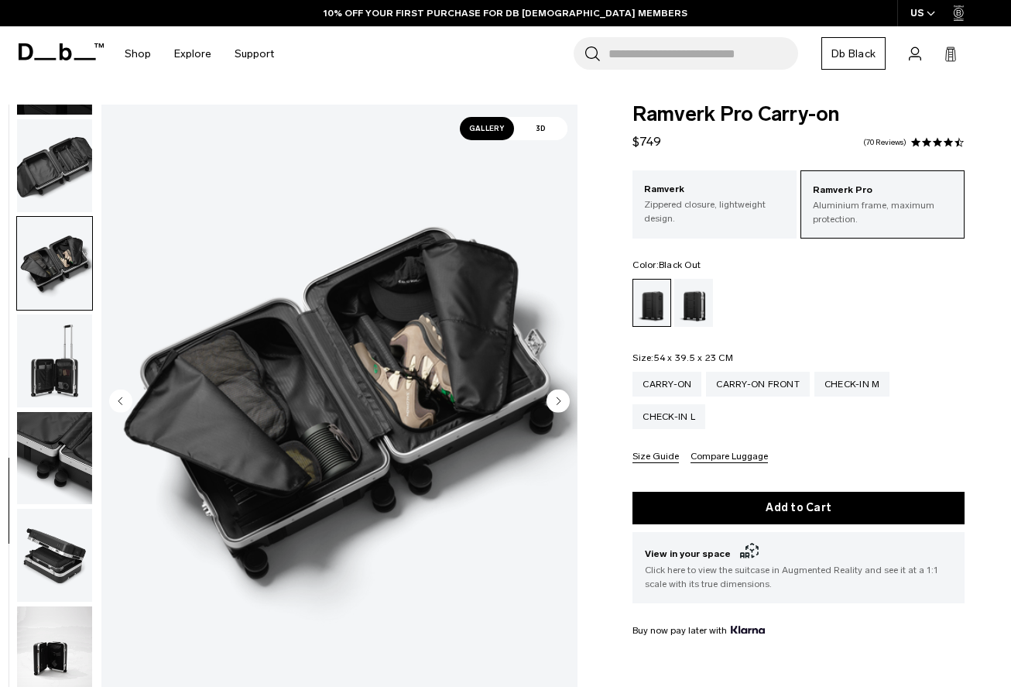
click at [50, 349] on img "button" at bounding box center [54, 360] width 75 height 93
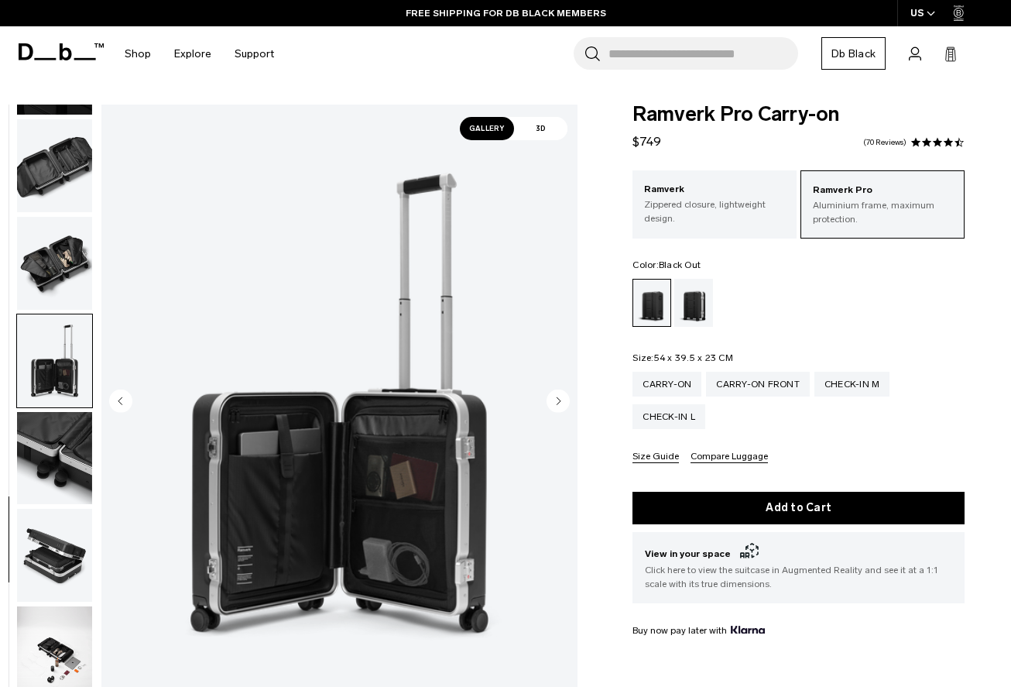
click at [66, 437] on img "button" at bounding box center [54, 458] width 75 height 93
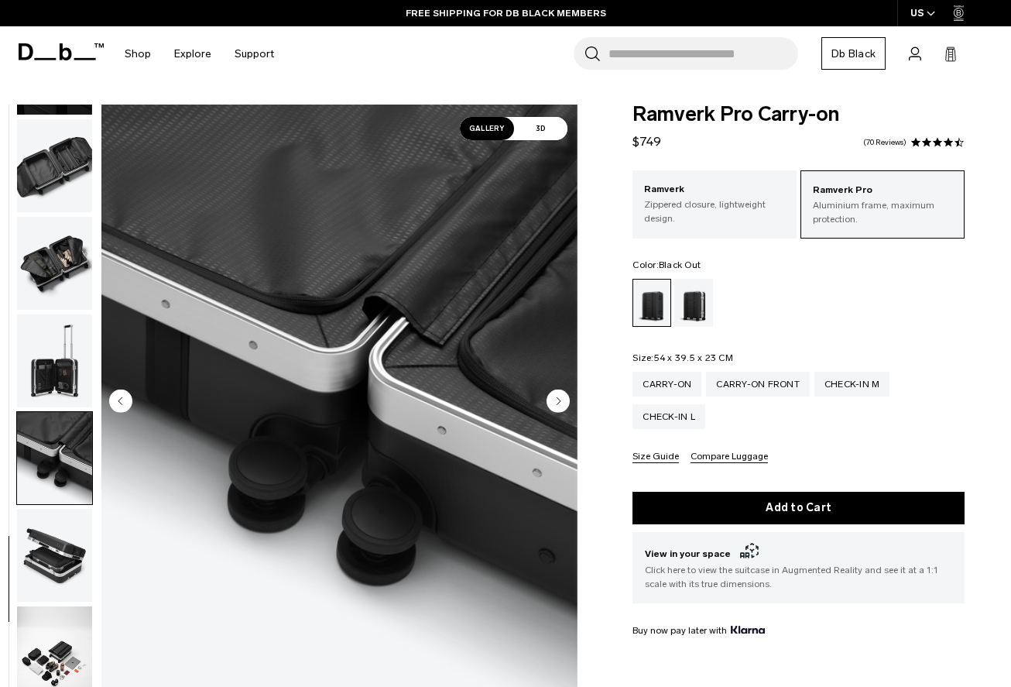
click at [62, 547] on img "button" at bounding box center [54, 555] width 75 height 93
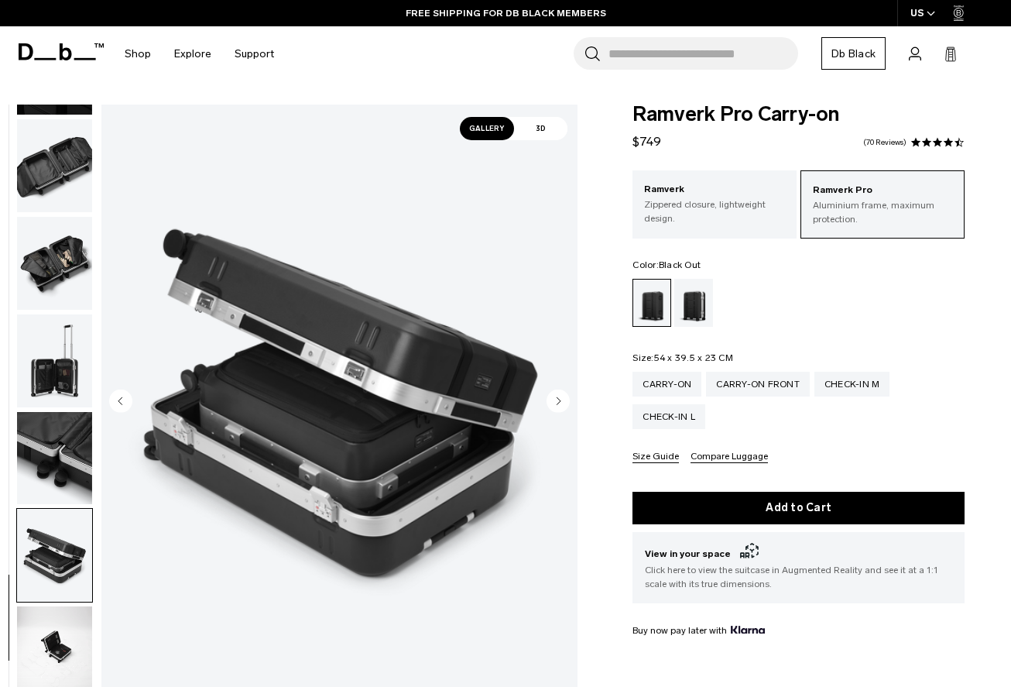
click at [67, 624] on img "button" at bounding box center [54, 652] width 75 height 93
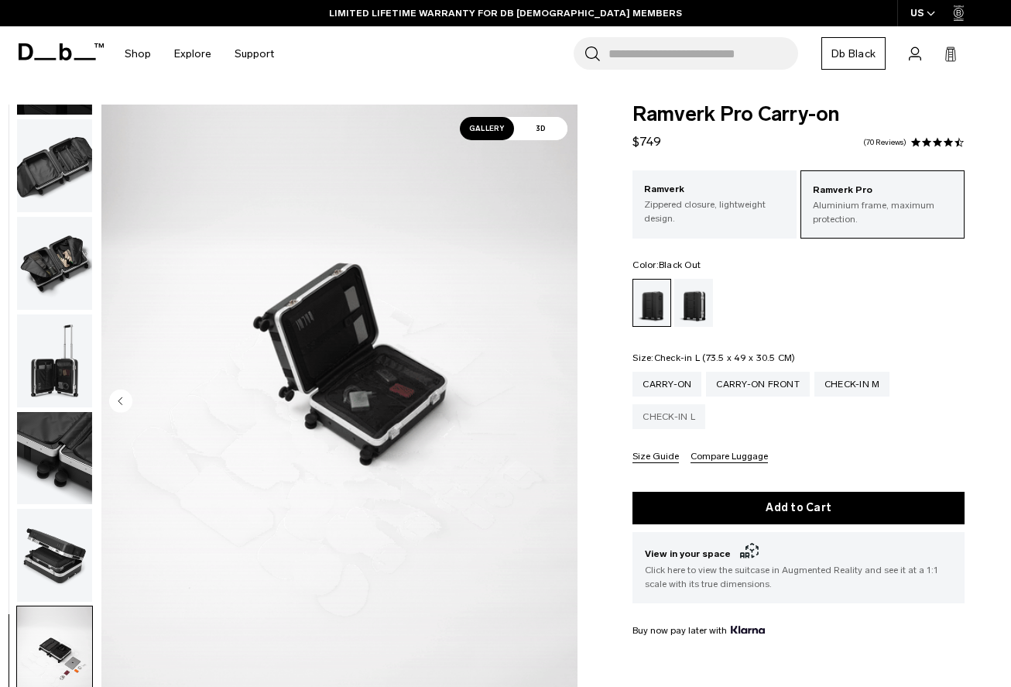
click at [673, 417] on div "Check-in L" at bounding box center [668, 416] width 73 height 25
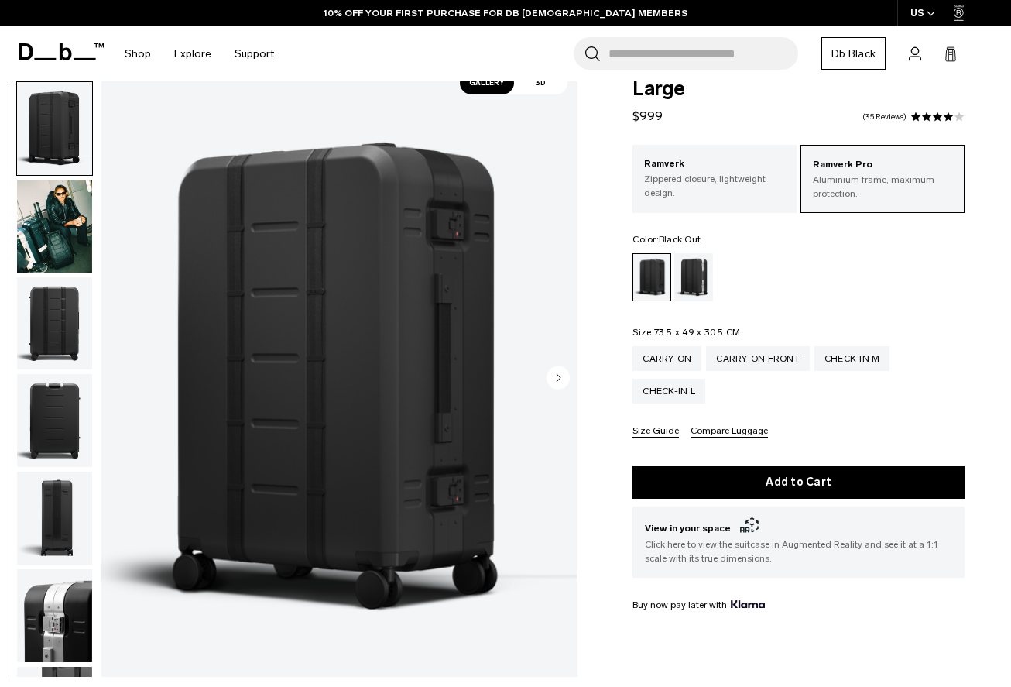
scroll to position [249, 0]
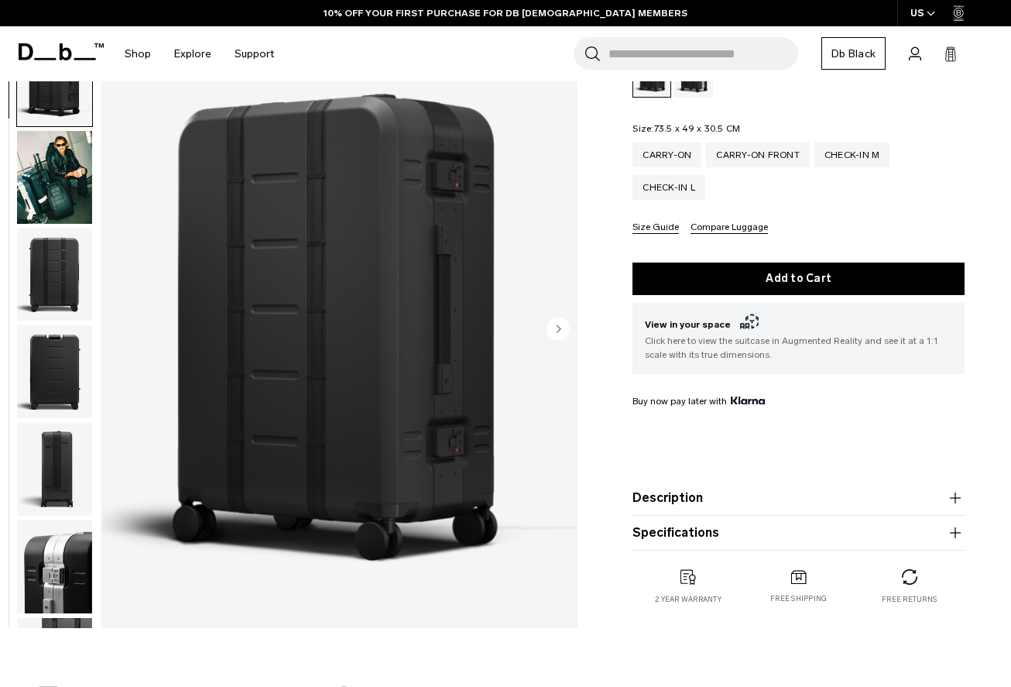
click at [733, 499] on button "Description" at bounding box center [798, 497] width 332 height 19
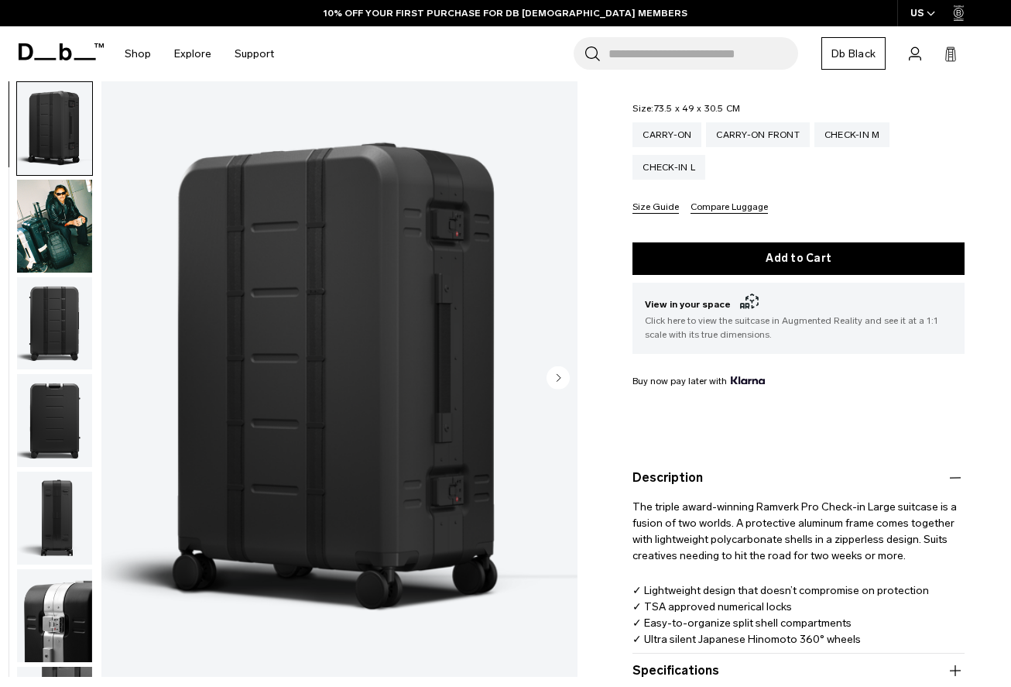
scroll to position [339, 0]
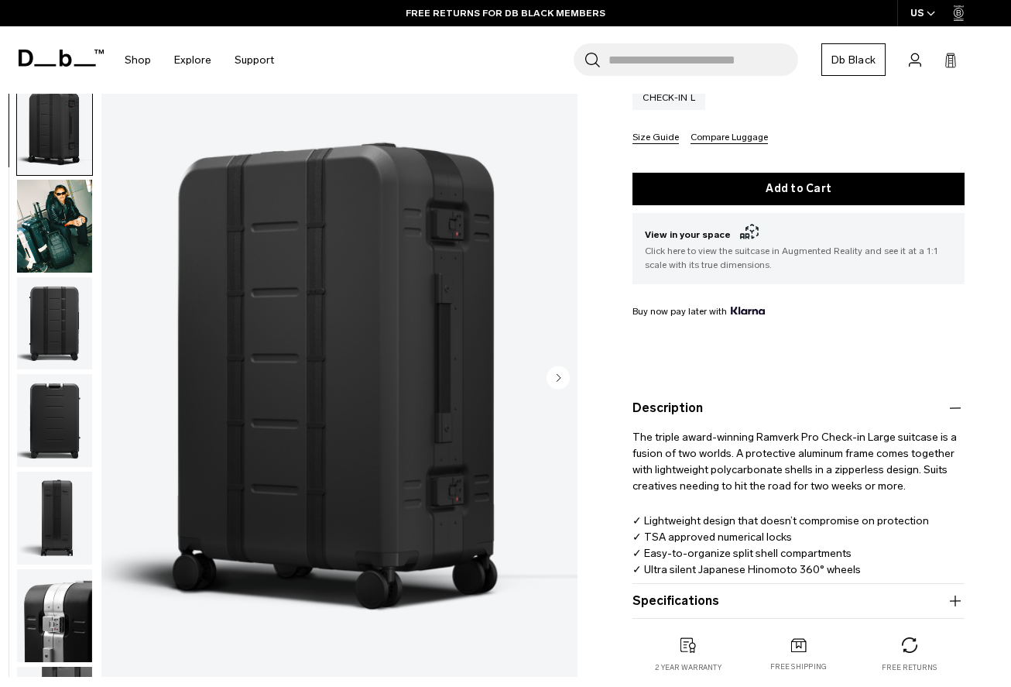
click at [724, 596] on button "Specifications" at bounding box center [798, 600] width 332 height 19
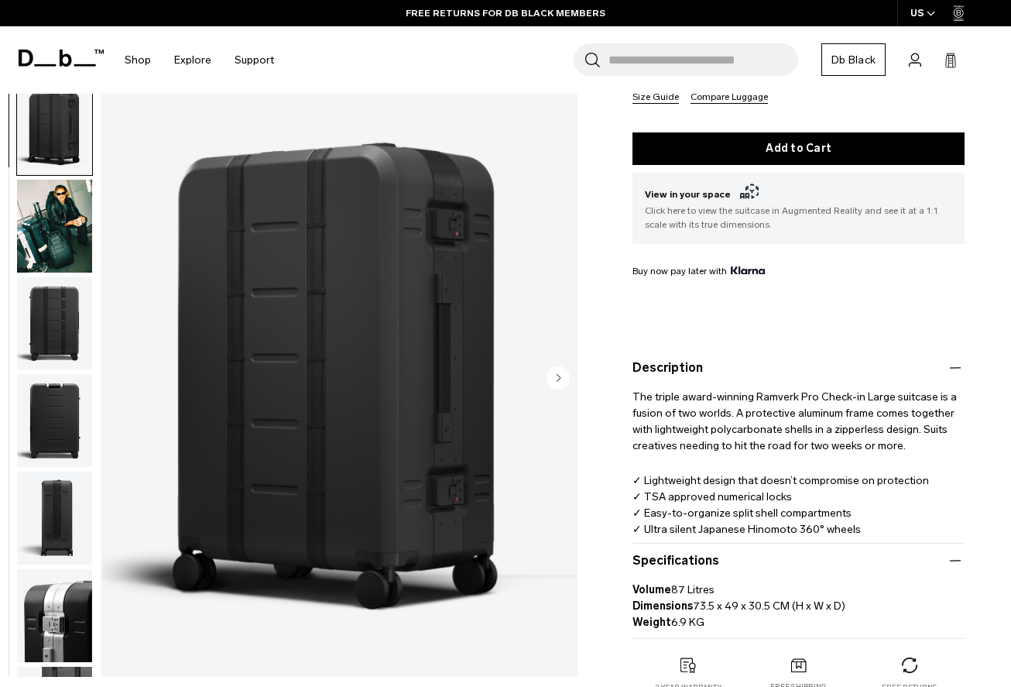
scroll to position [399, 0]
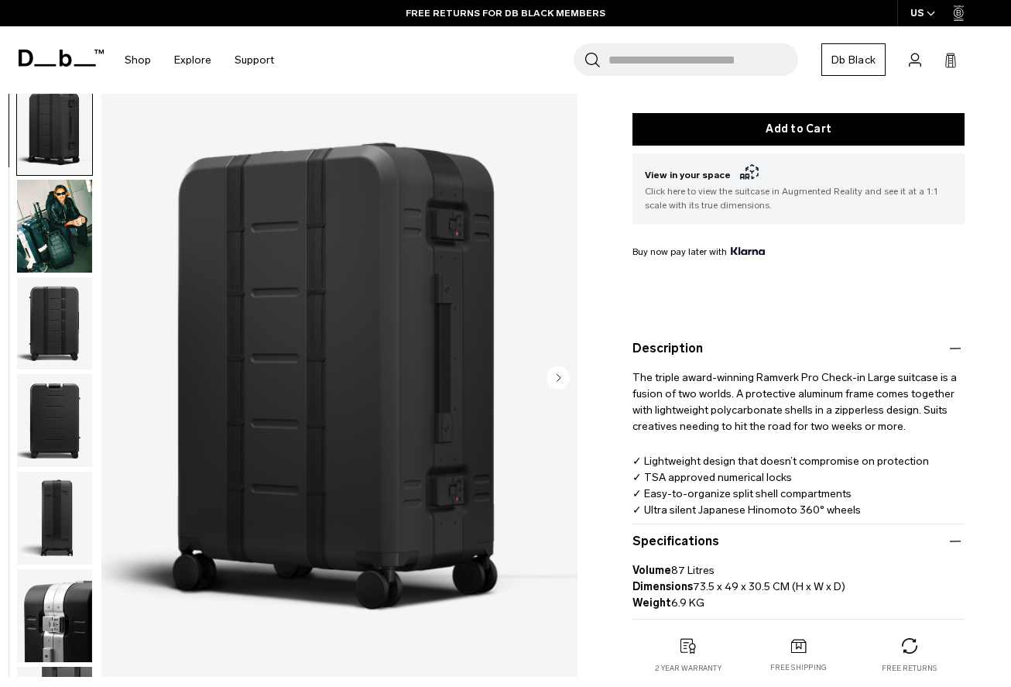
click at [77, 238] on img "button" at bounding box center [54, 226] width 75 height 93
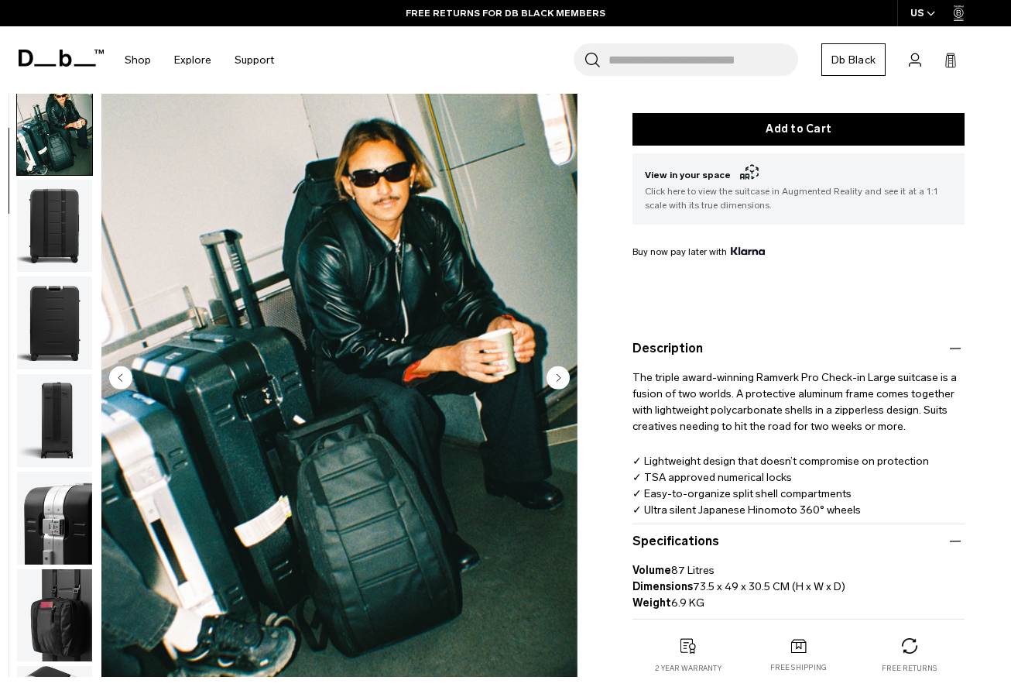
scroll to position [98, 0]
click at [77, 238] on img "button" at bounding box center [54, 225] width 75 height 93
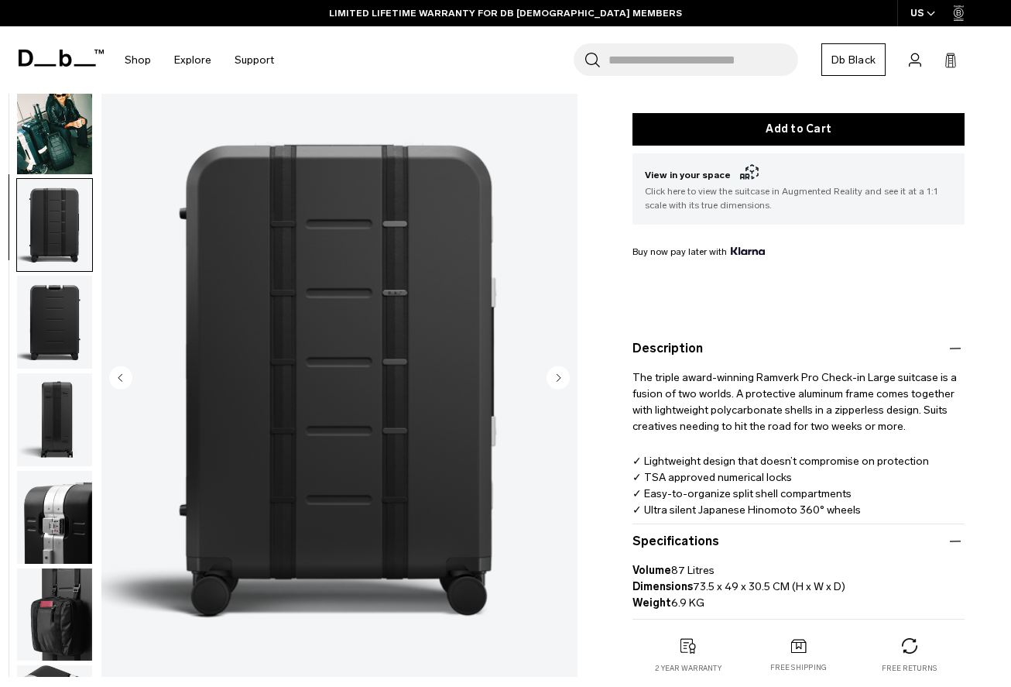
scroll to position [197, 0]
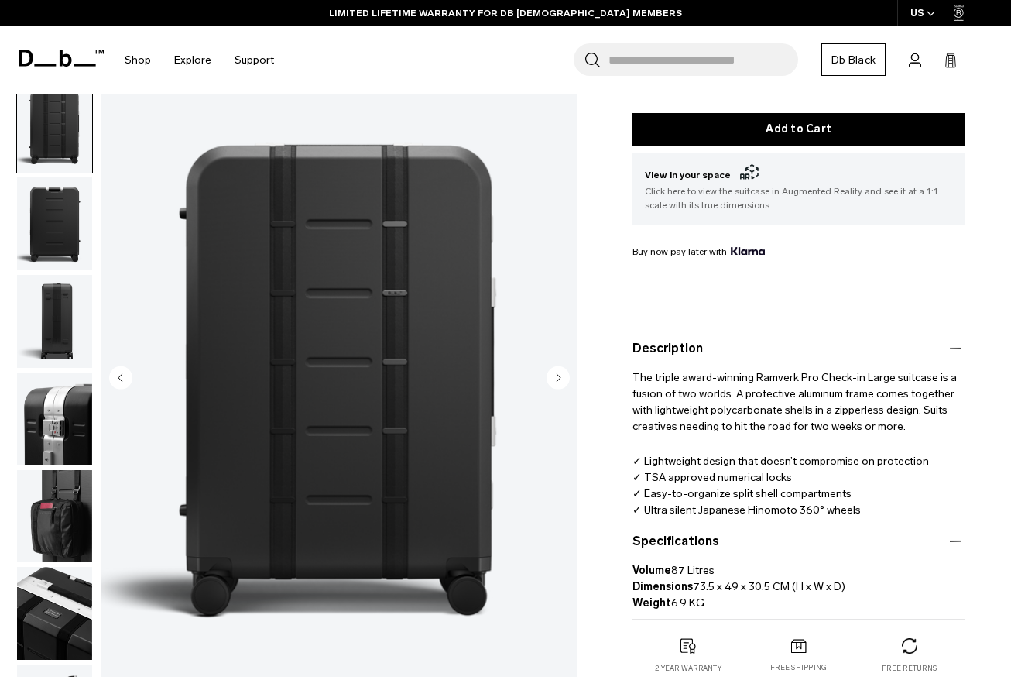
click at [77, 238] on img "button" at bounding box center [54, 223] width 75 height 93
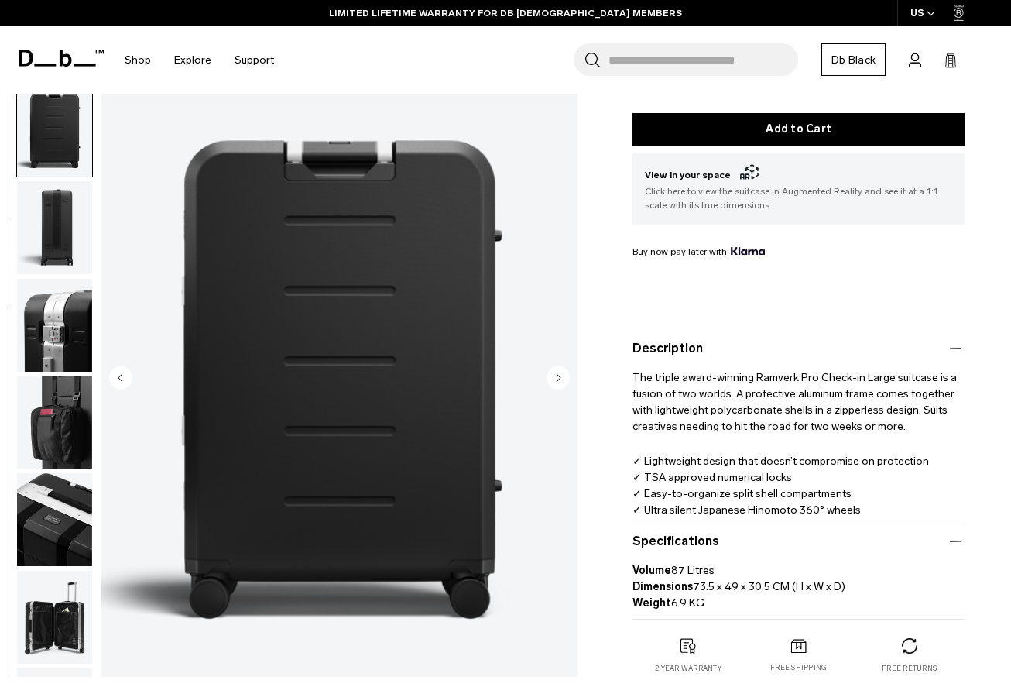
scroll to position [296, 0]
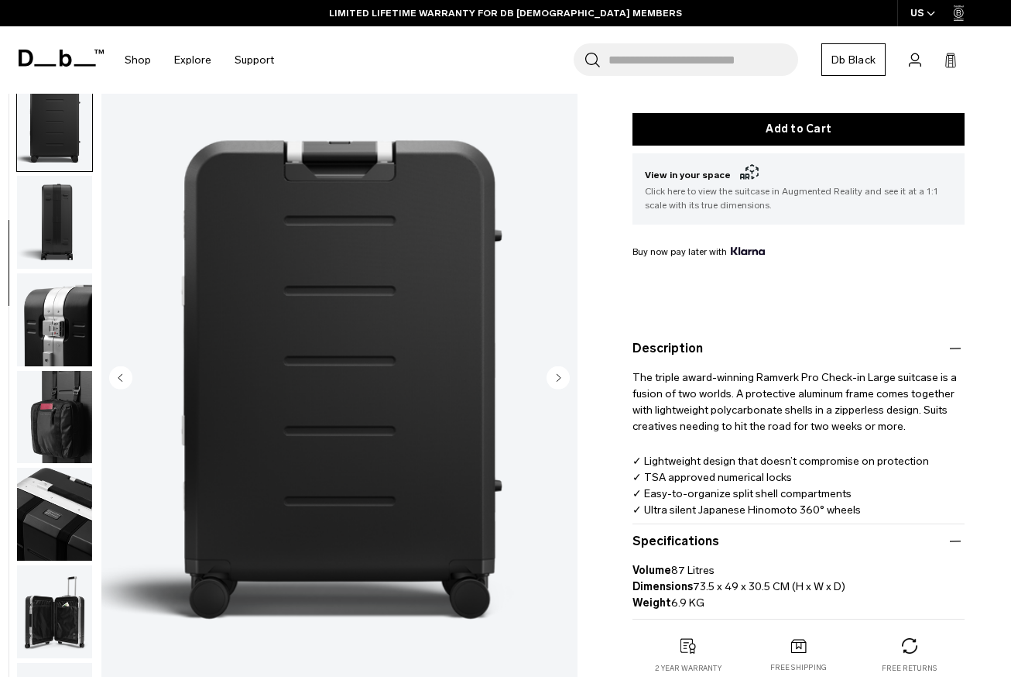
click at [77, 238] on img "button" at bounding box center [54, 222] width 75 height 93
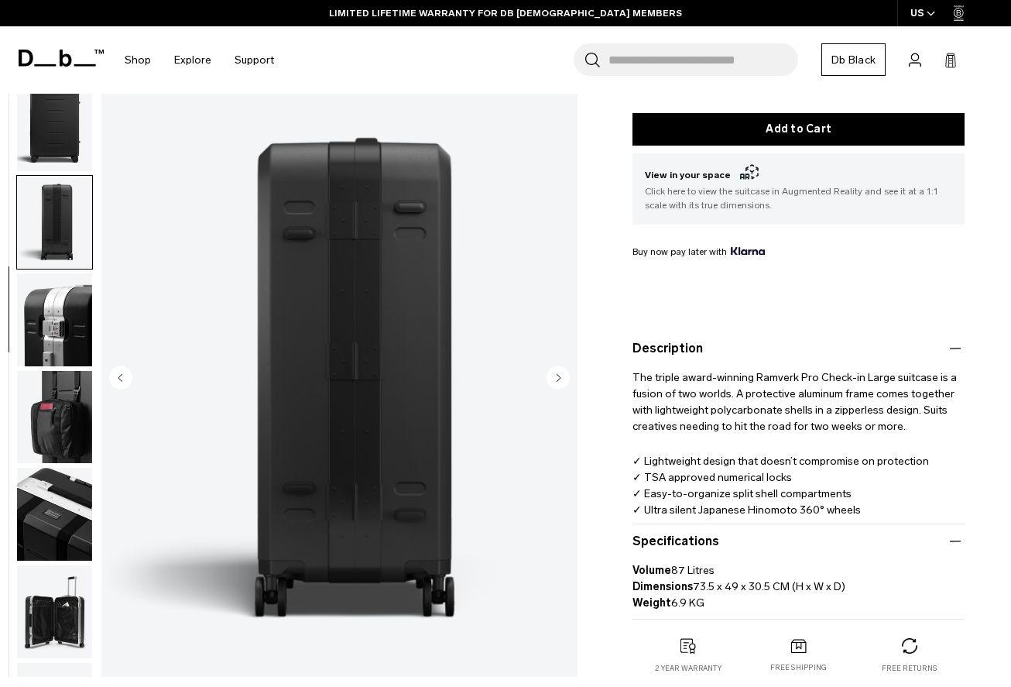
scroll to position [394, 0]
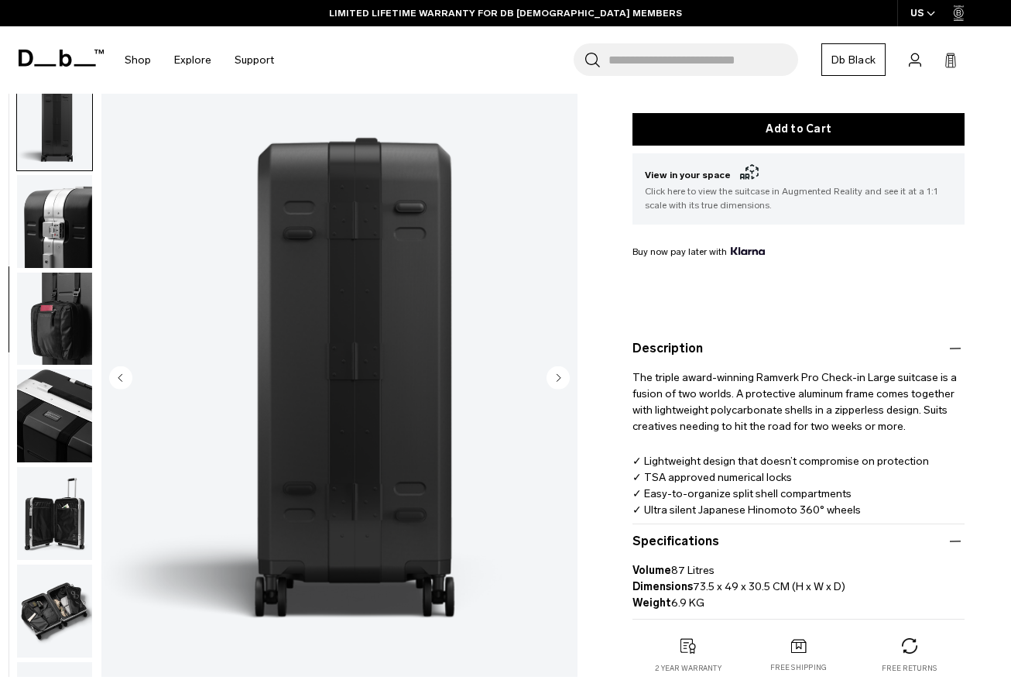
click at [77, 238] on img "button" at bounding box center [54, 221] width 75 height 93
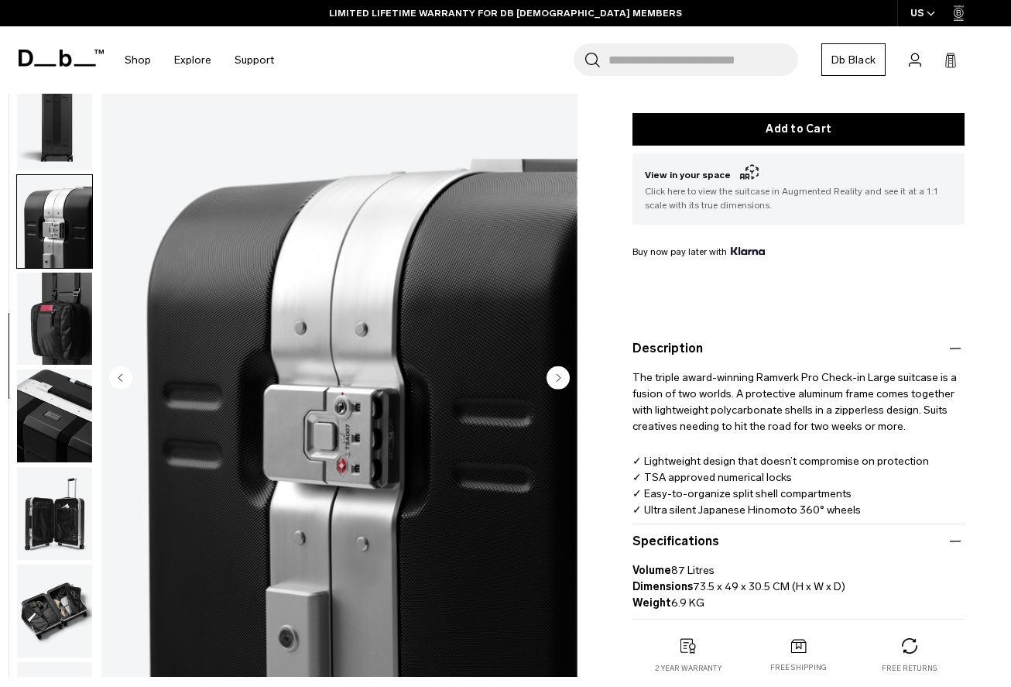
scroll to position [492, 0]
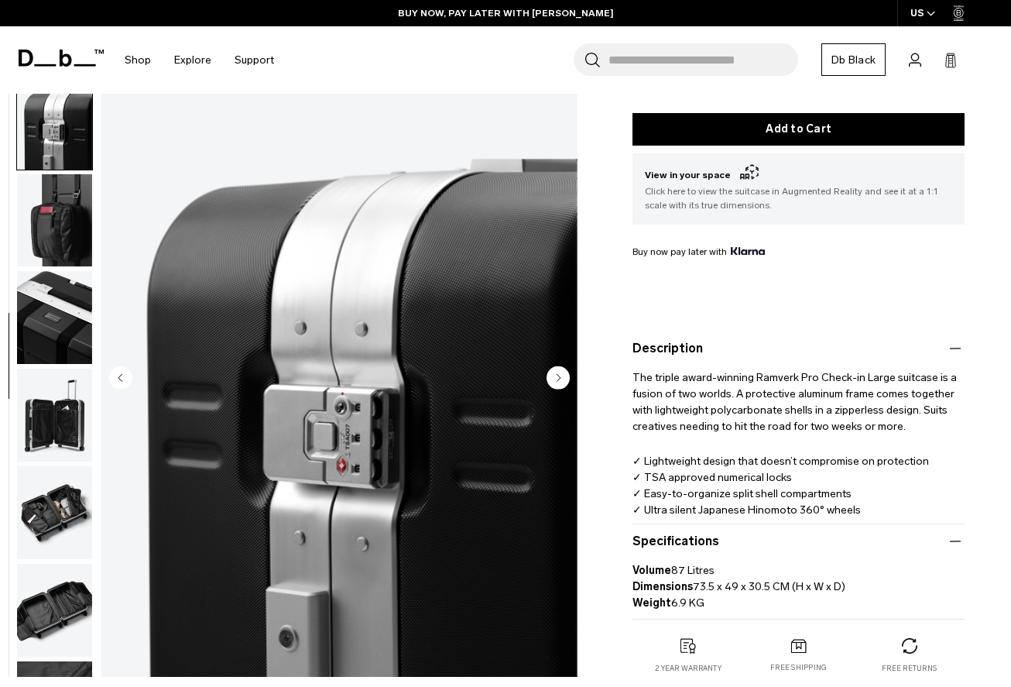
click at [77, 238] on img "button" at bounding box center [54, 220] width 75 height 93
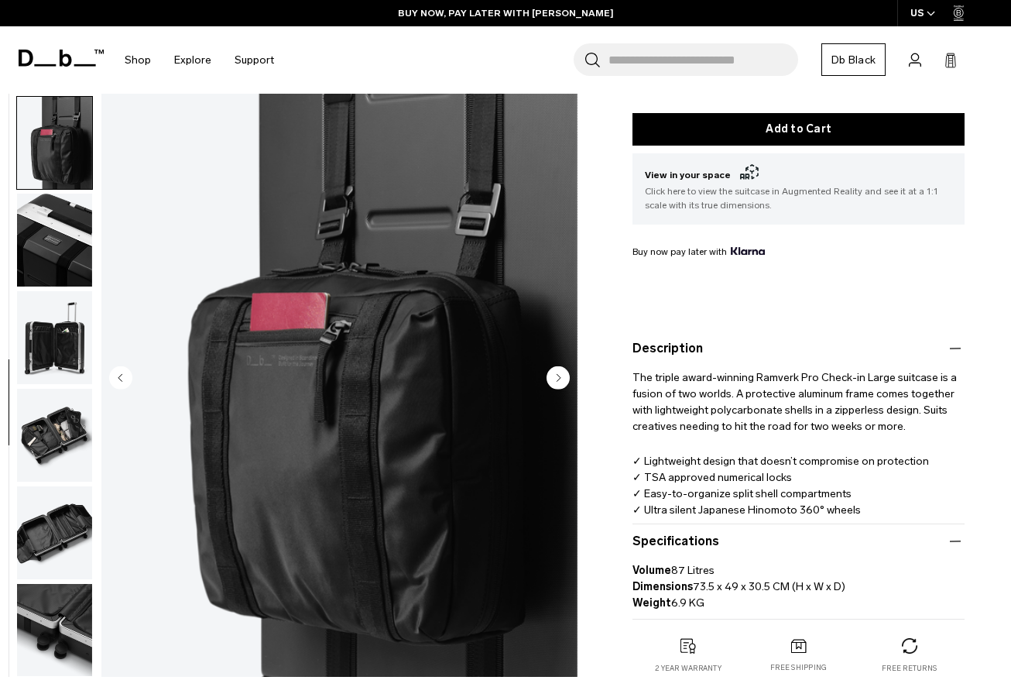
click at [77, 238] on img "button" at bounding box center [54, 240] width 75 height 93
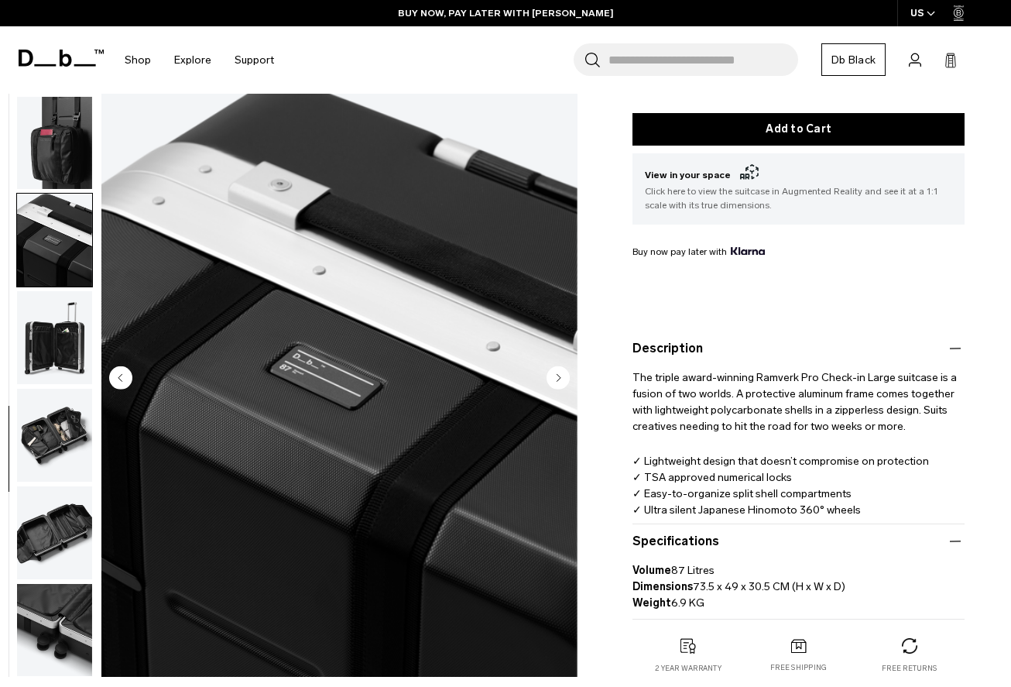
click at [77, 238] on img "button" at bounding box center [54, 240] width 75 height 93
click at [46, 348] on img "button" at bounding box center [54, 337] width 75 height 93
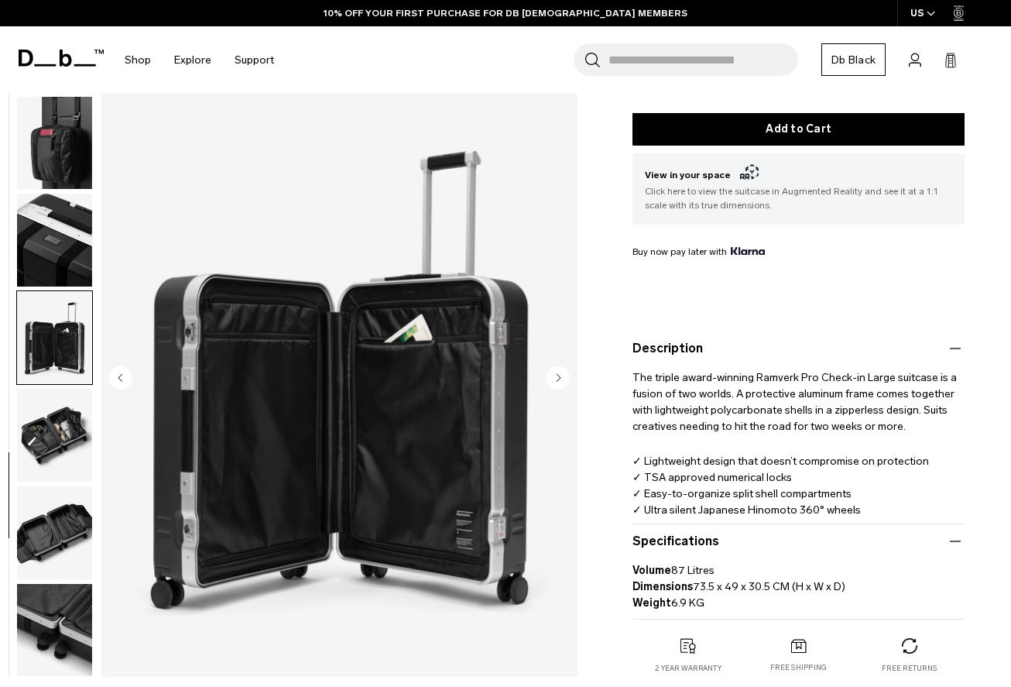
click at [48, 437] on img "button" at bounding box center [54, 435] width 75 height 93
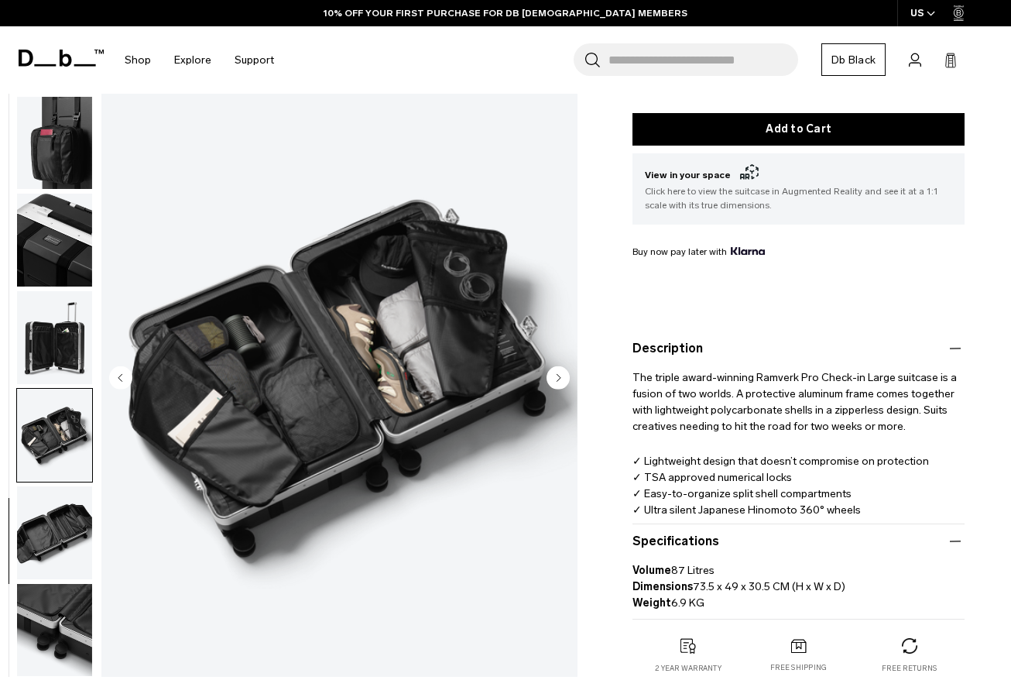
click at [50, 513] on img "button" at bounding box center [54, 532] width 75 height 93
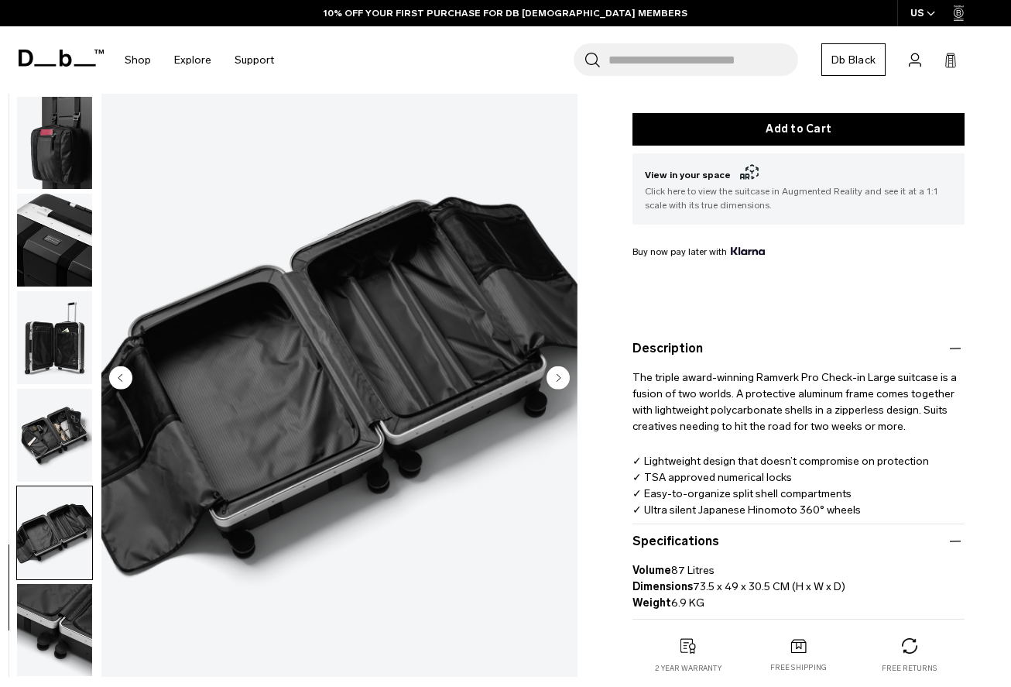
click at [79, 620] on img "button" at bounding box center [54, 630] width 75 height 93
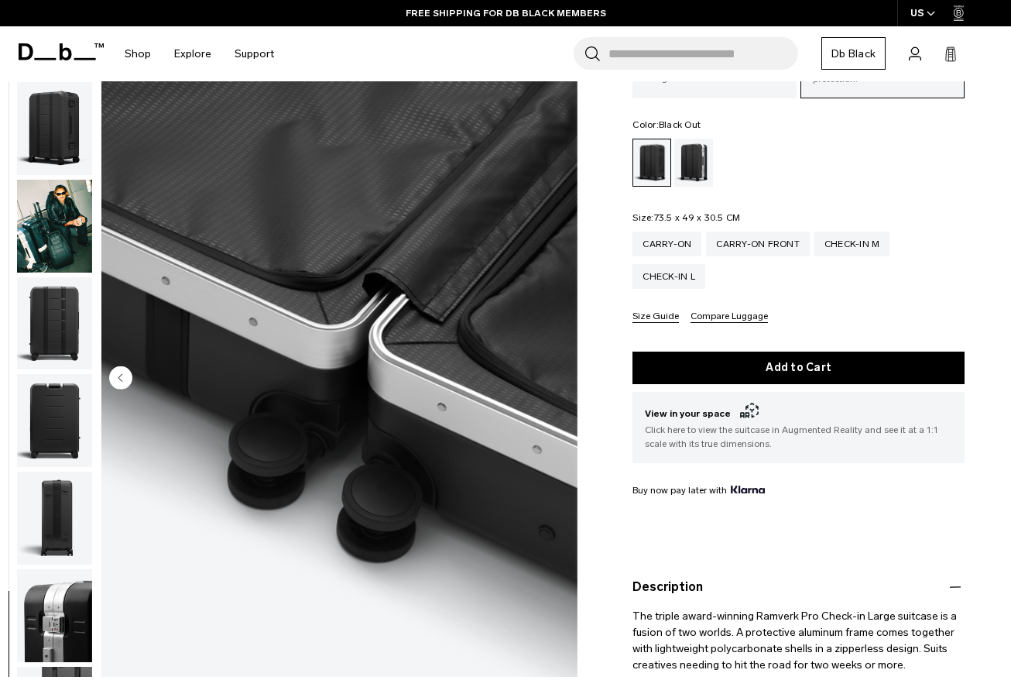
scroll to position [0, 0]
